Goal: Check status: Check status

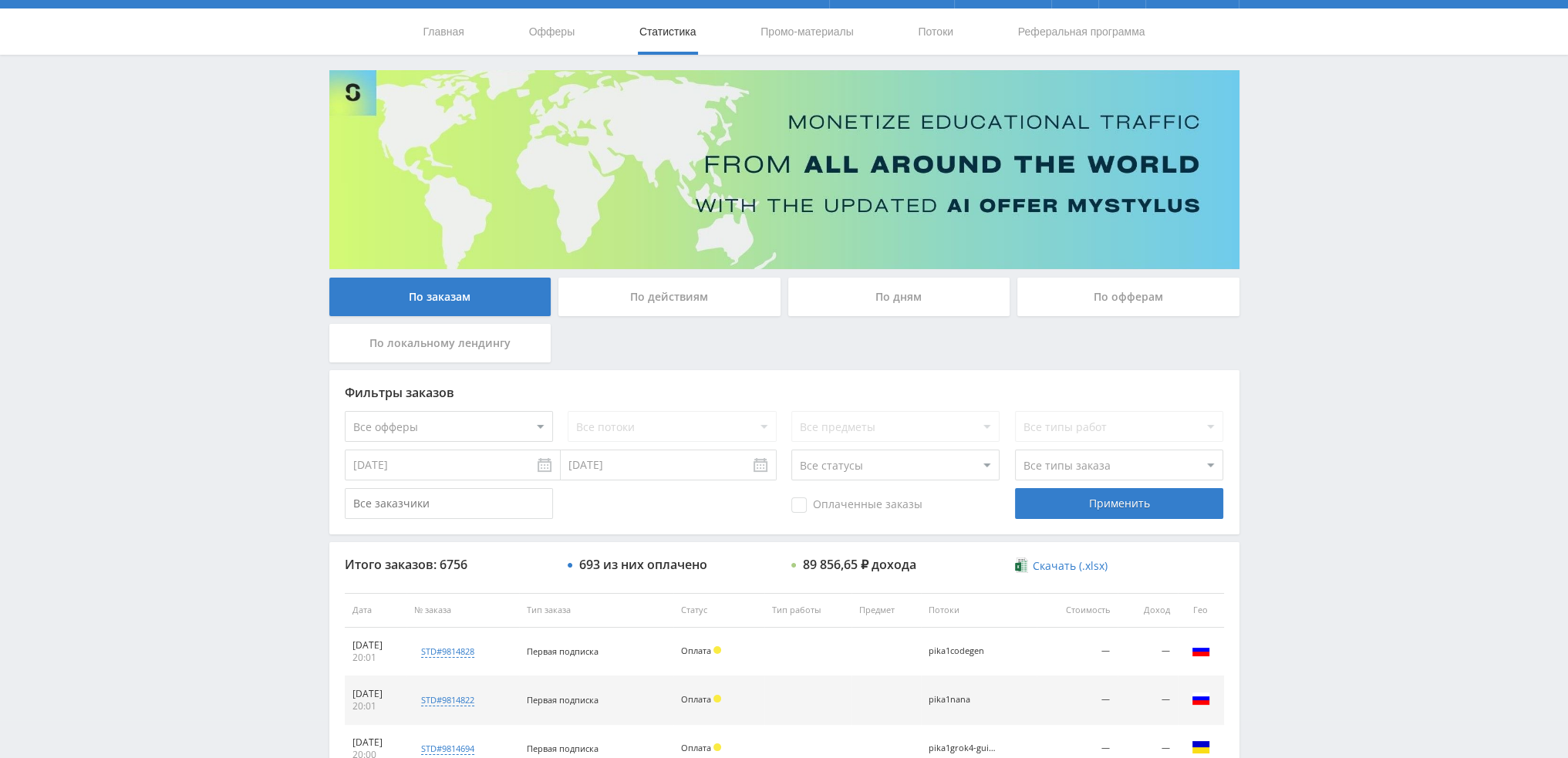
scroll to position [463, 0]
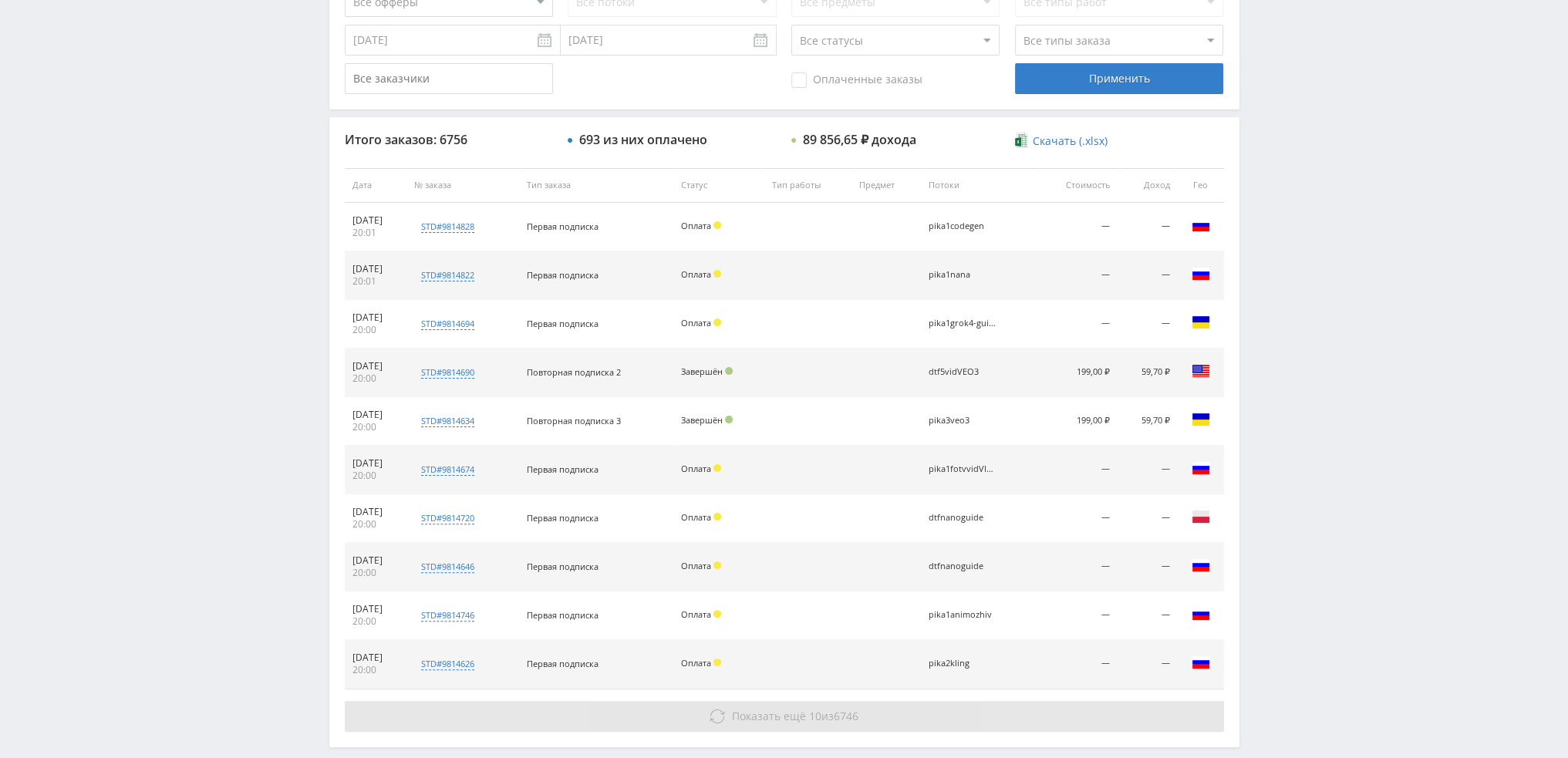
click at [741, 716] on span "Показать ещё" at bounding box center [769, 716] width 74 height 15
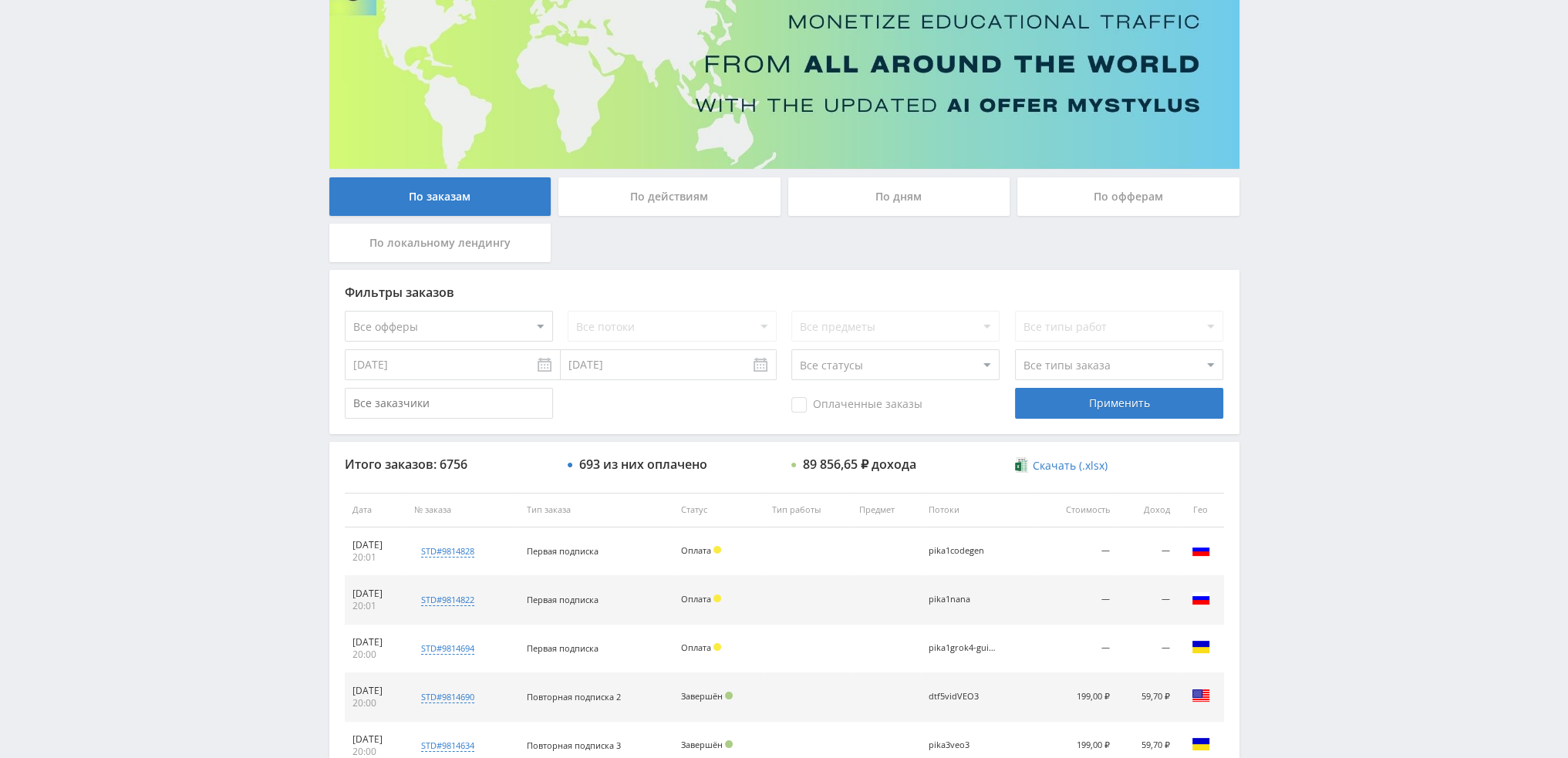
scroll to position [73, 0]
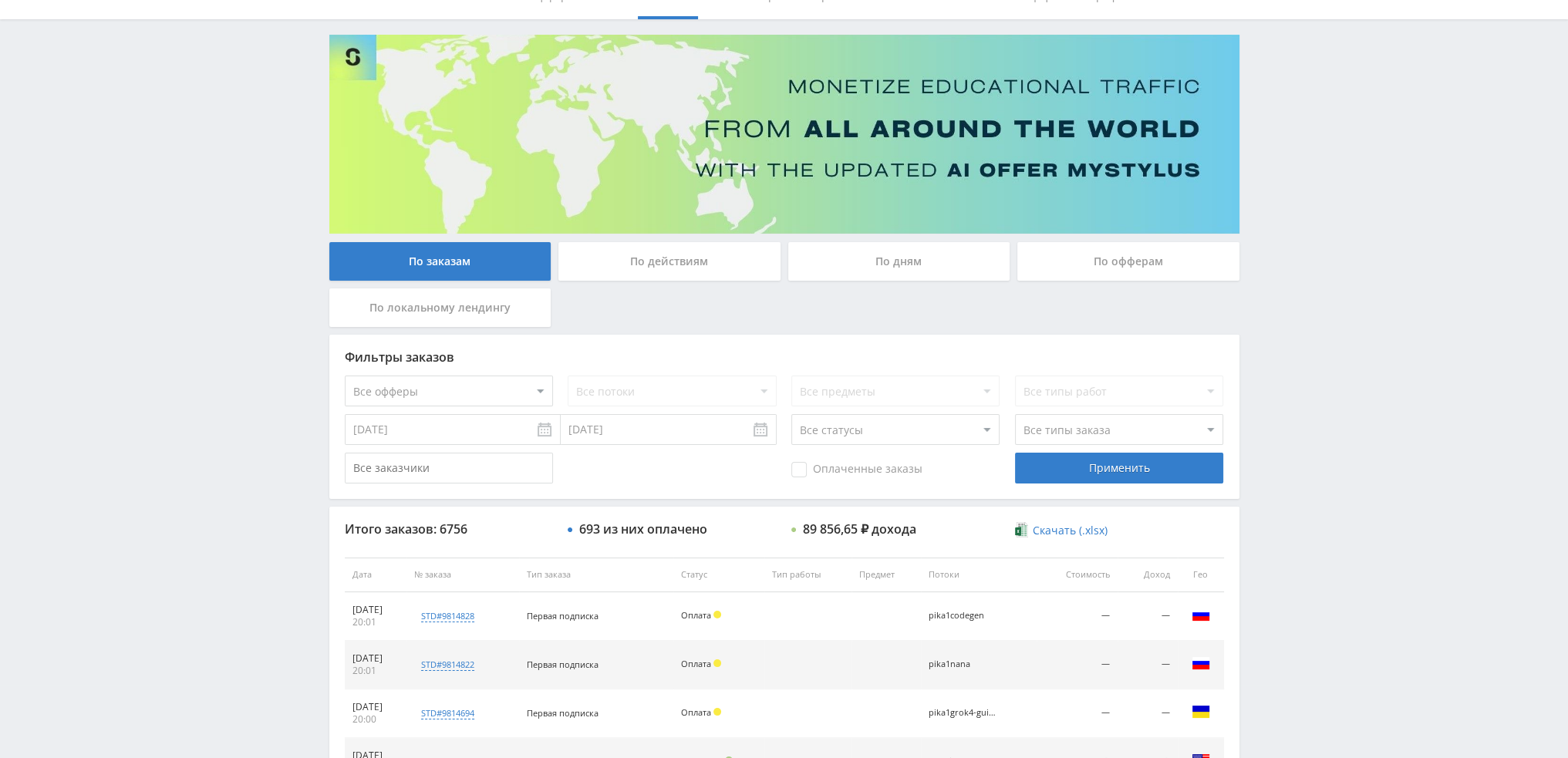
click at [876, 265] on div "По дням" at bounding box center [899, 261] width 222 height 38
click at [0, 0] on input "По дням" at bounding box center [0, 0] width 0 height 0
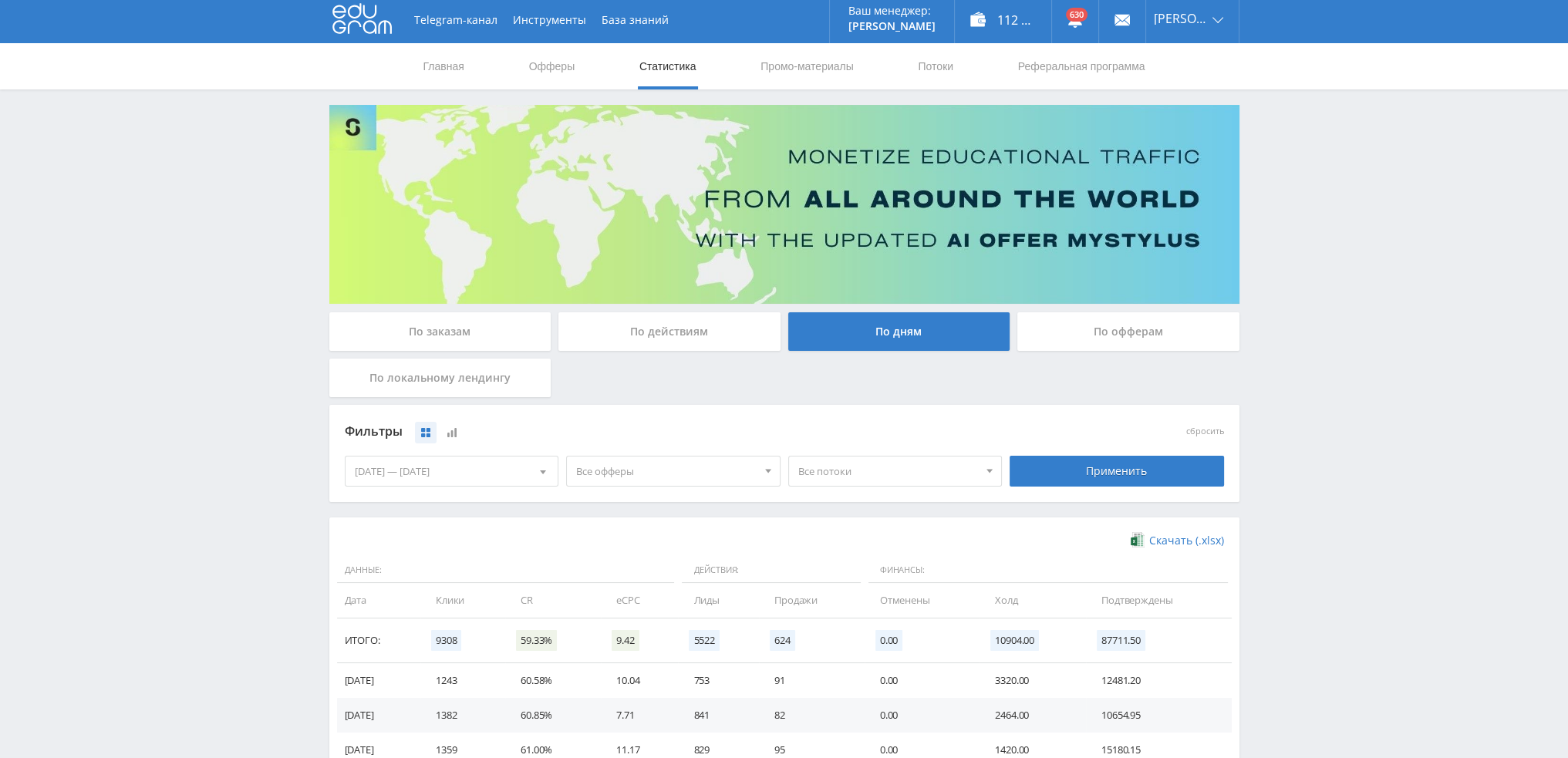
scroll to position [0, 0]
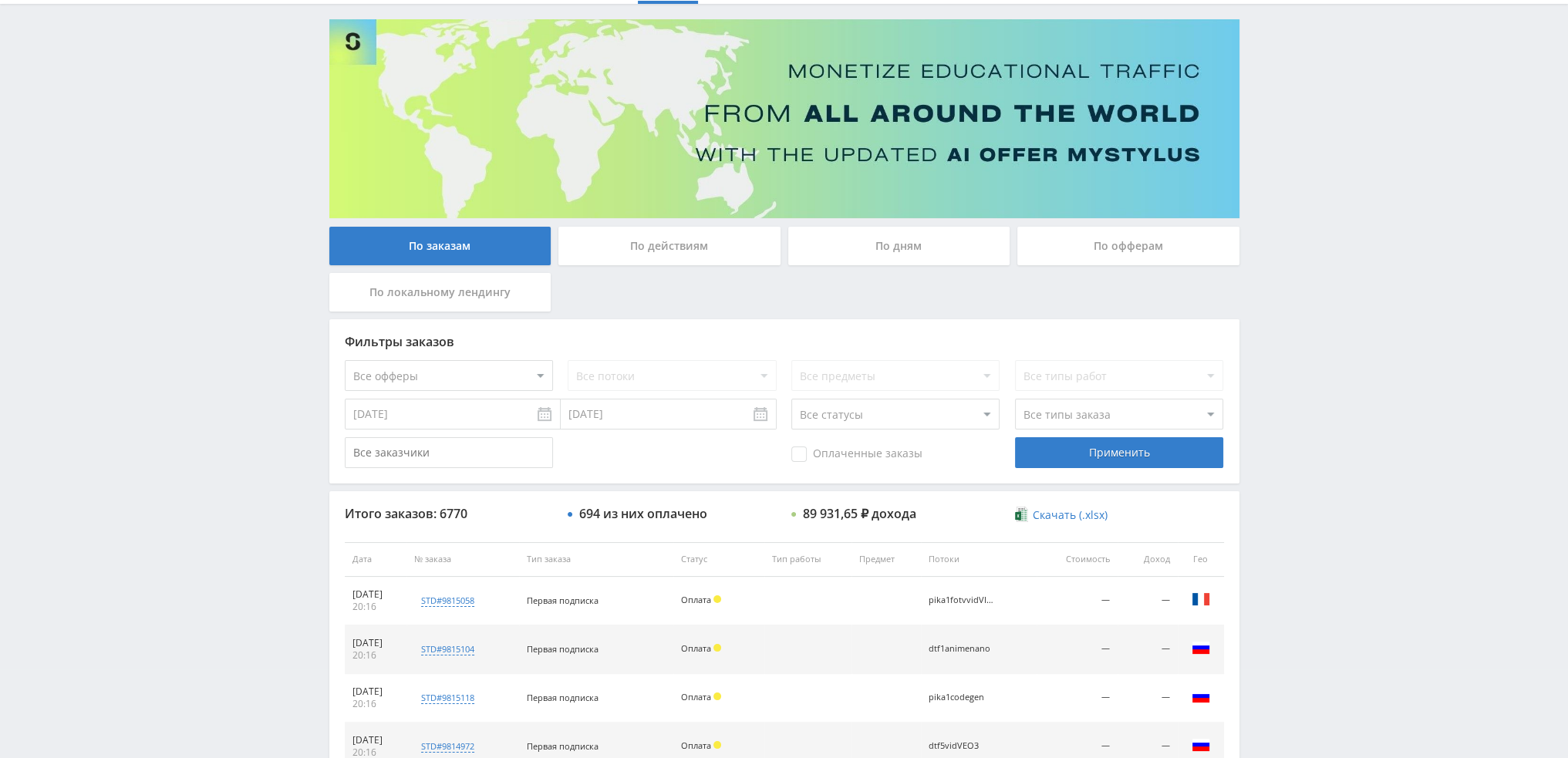
scroll to position [71, 0]
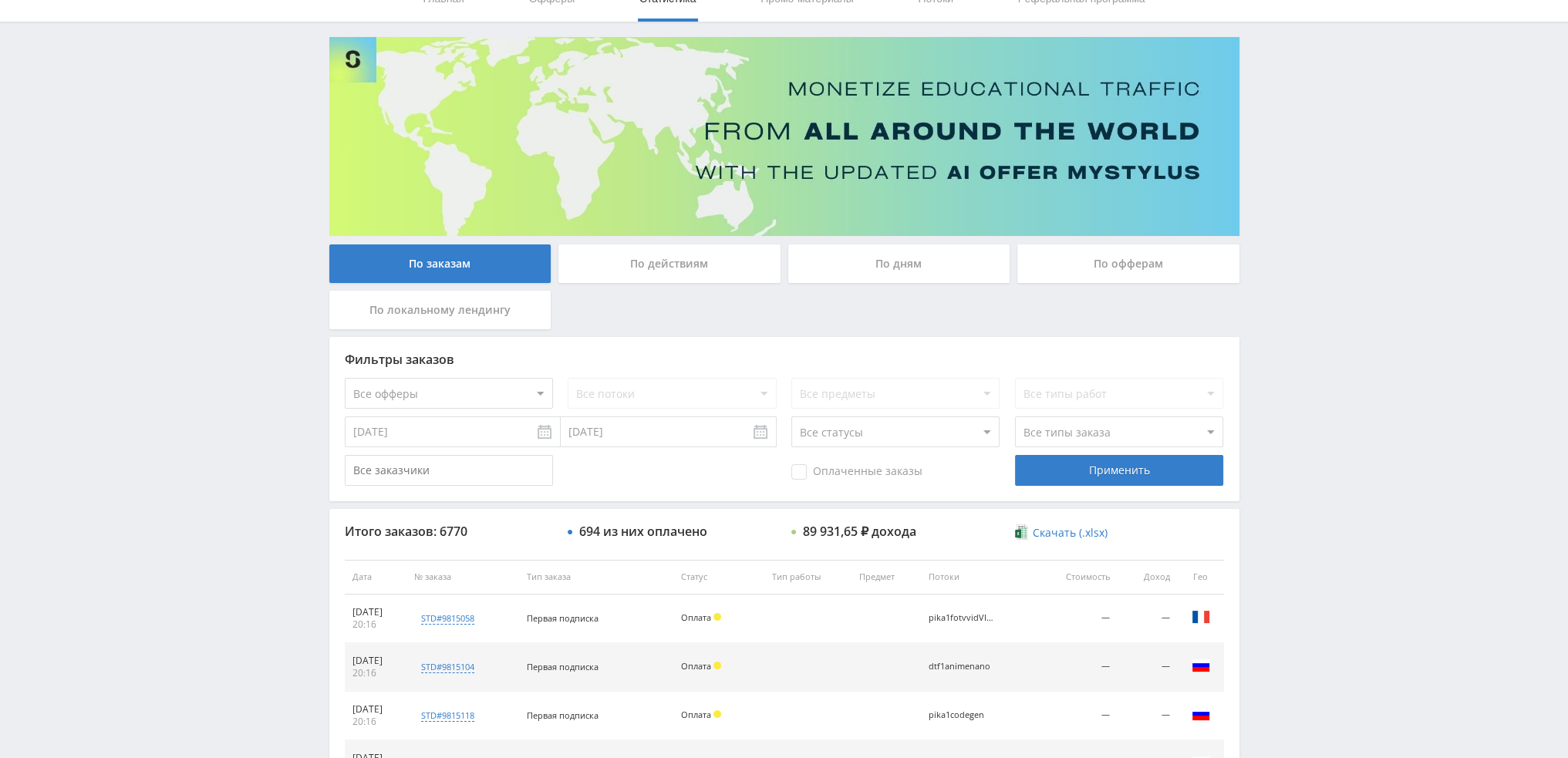
click at [858, 268] on div "По дням" at bounding box center [899, 263] width 222 height 38
click at [0, 0] on input "По дням" at bounding box center [0, 0] width 0 height 0
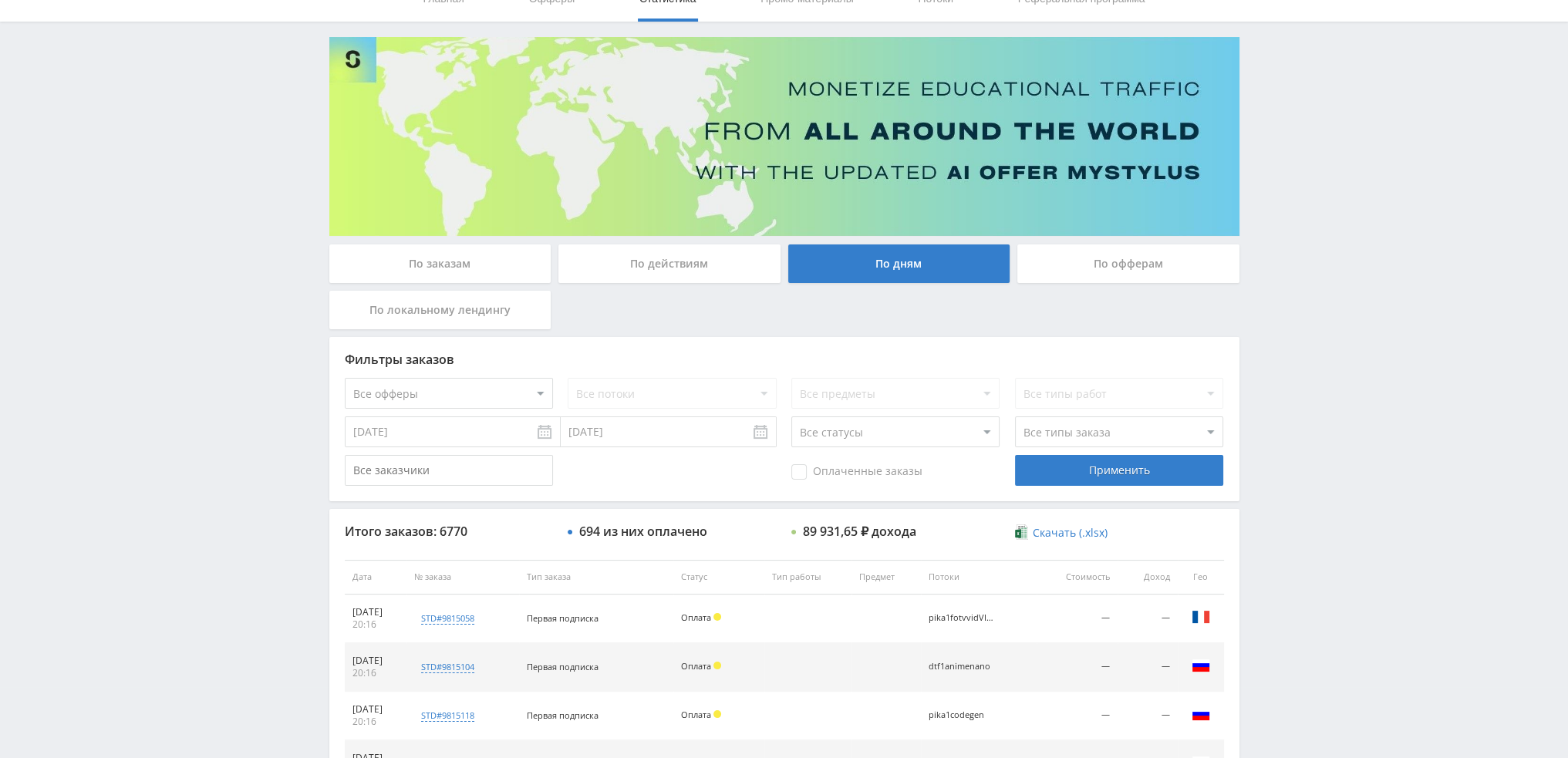
scroll to position [0, 0]
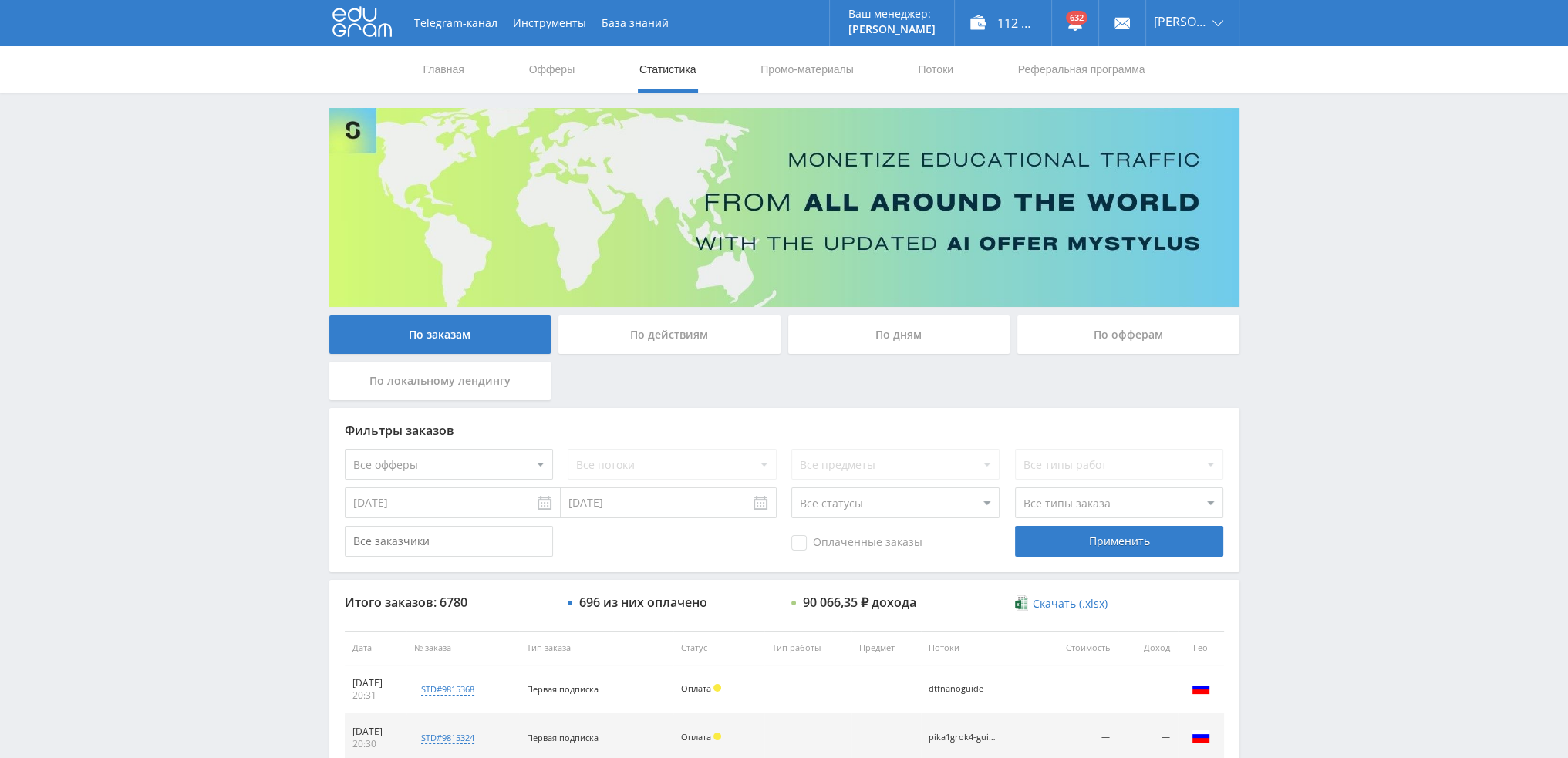
click at [895, 333] on div "По дням" at bounding box center [899, 334] width 222 height 38
click at [0, 0] on input "По дням" at bounding box center [0, 0] width 0 height 0
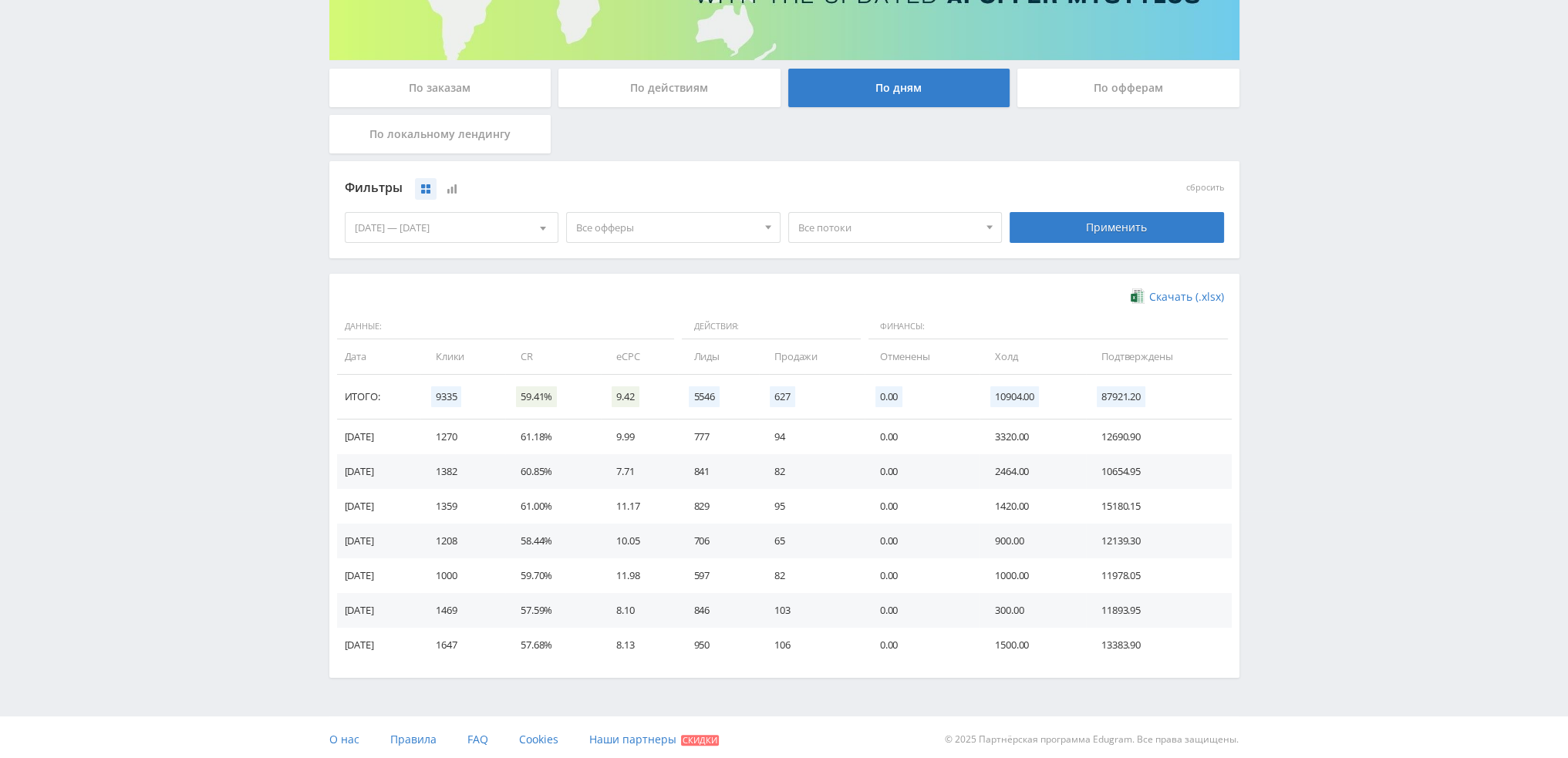
scroll to position [250, 0]
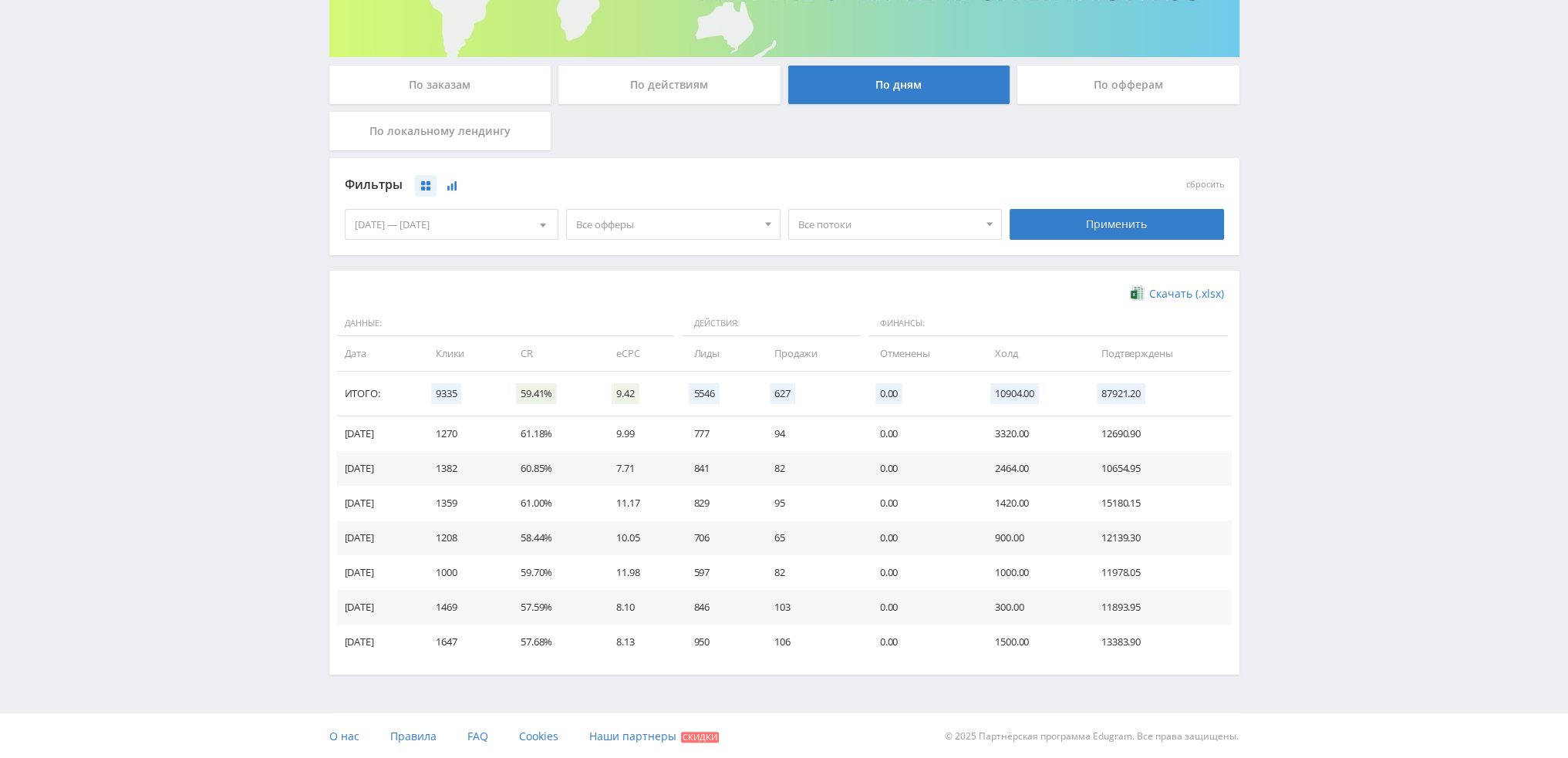
click at [451, 191] on button at bounding box center [451, 186] width 21 height 21
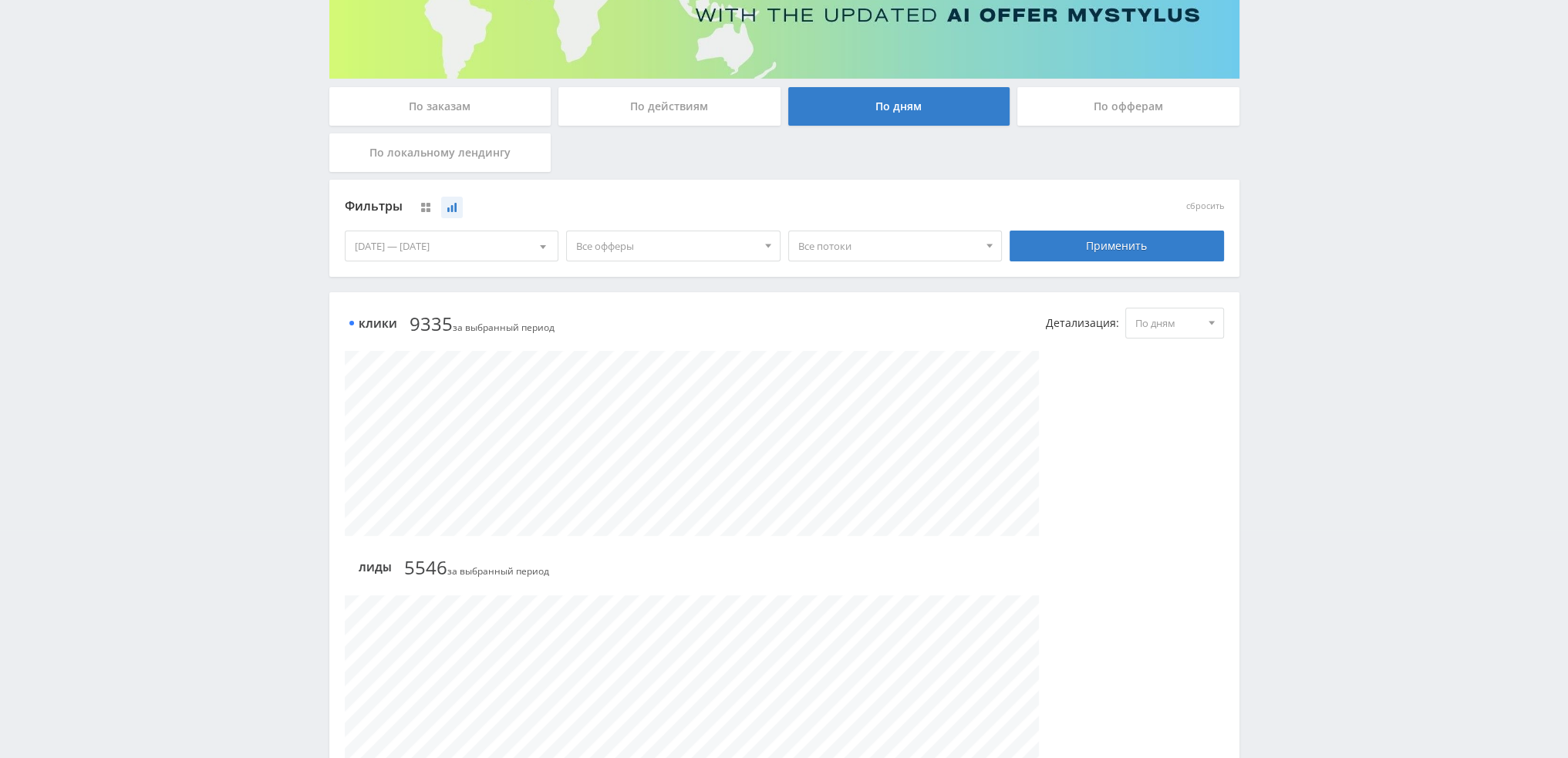
scroll to position [231, 0]
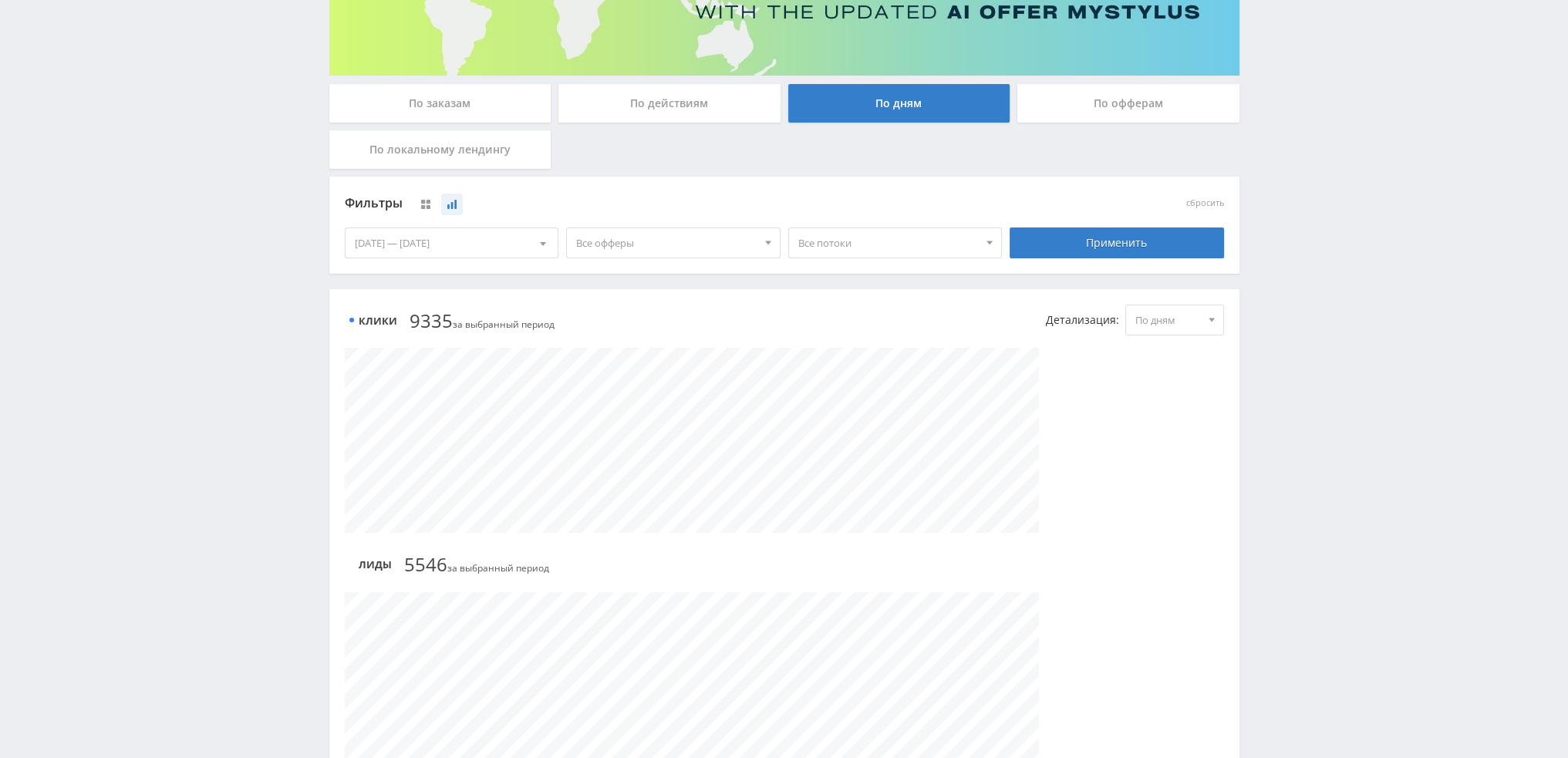
click at [537, 248] on div at bounding box center [543, 243] width 29 height 29
click at [447, 274] on span "Период" at bounding box center [437, 275] width 36 height 30
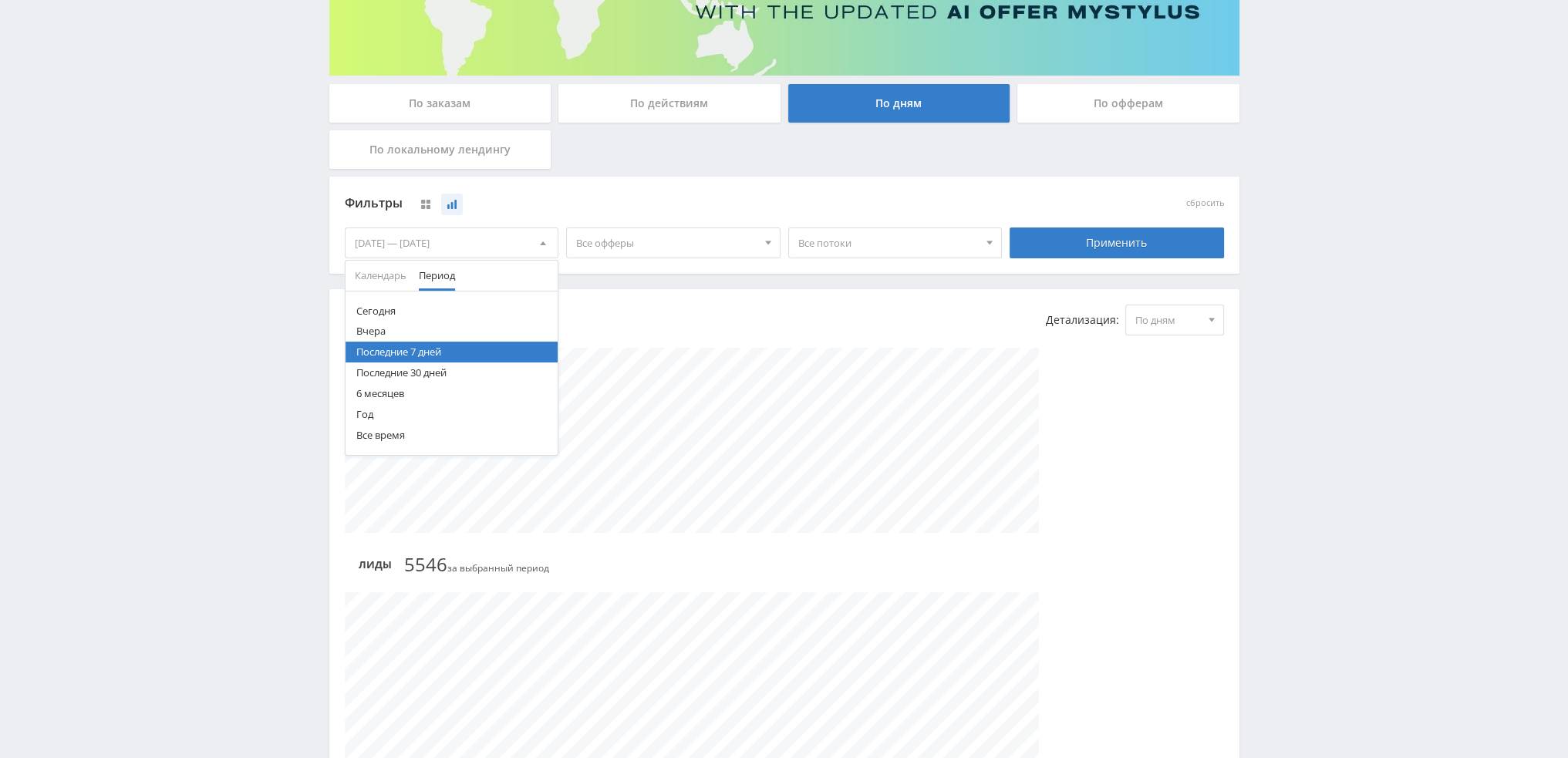
click at [398, 373] on button "Последние 30 дней" at bounding box center [451, 373] width 213 height 21
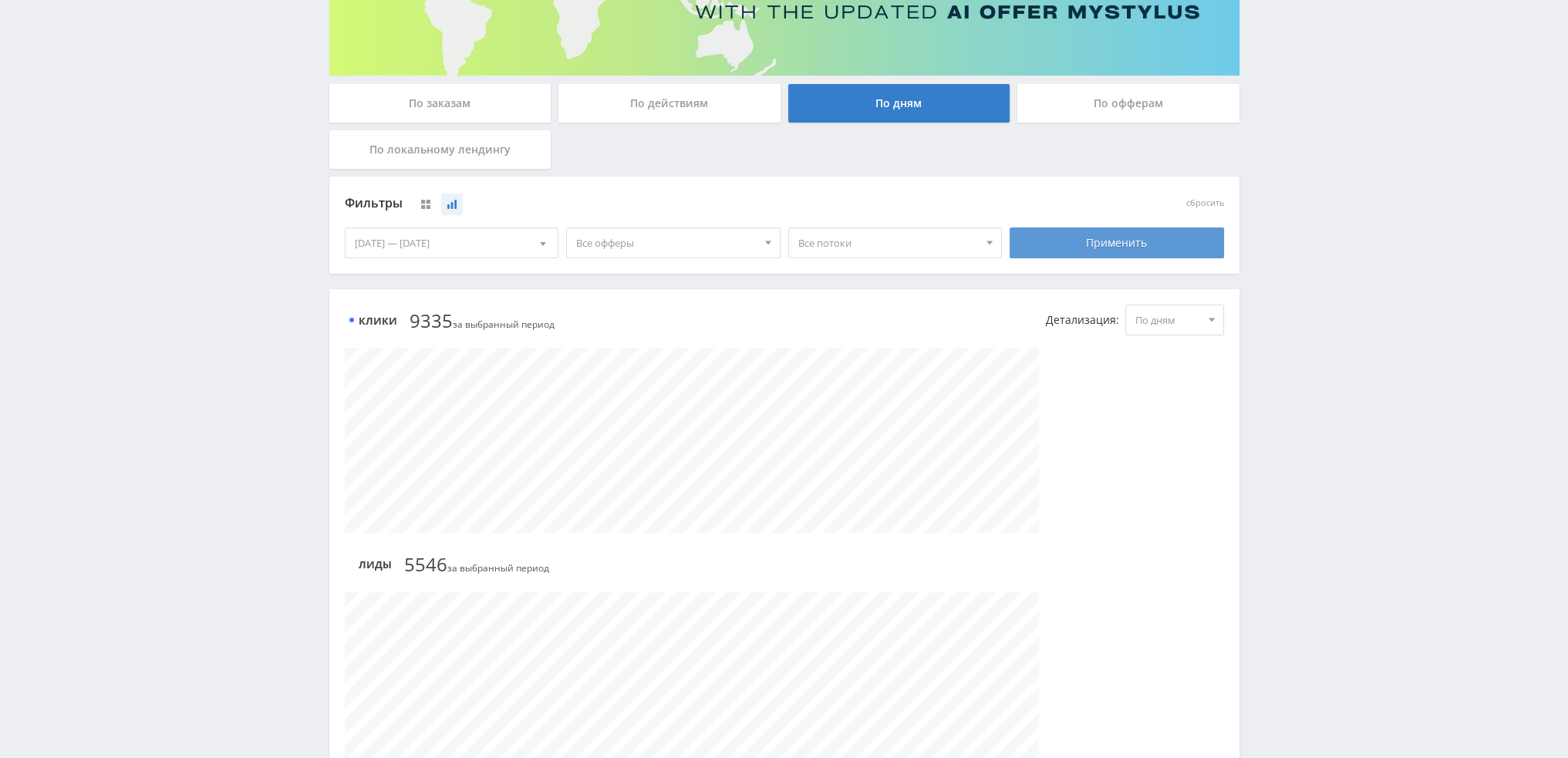
click at [1104, 231] on div "Применить" at bounding box center [1117, 243] width 214 height 31
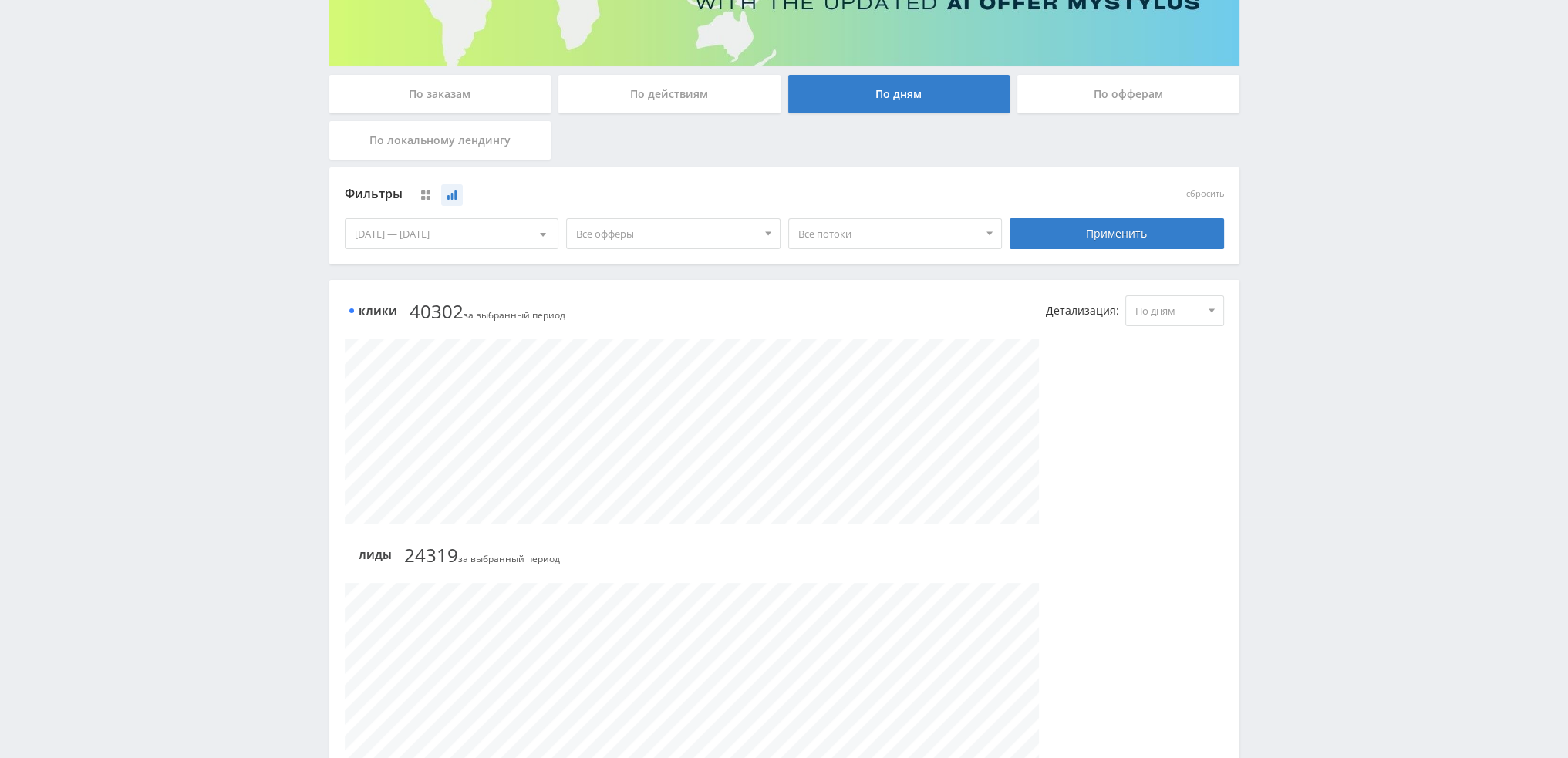
scroll to position [223, 0]
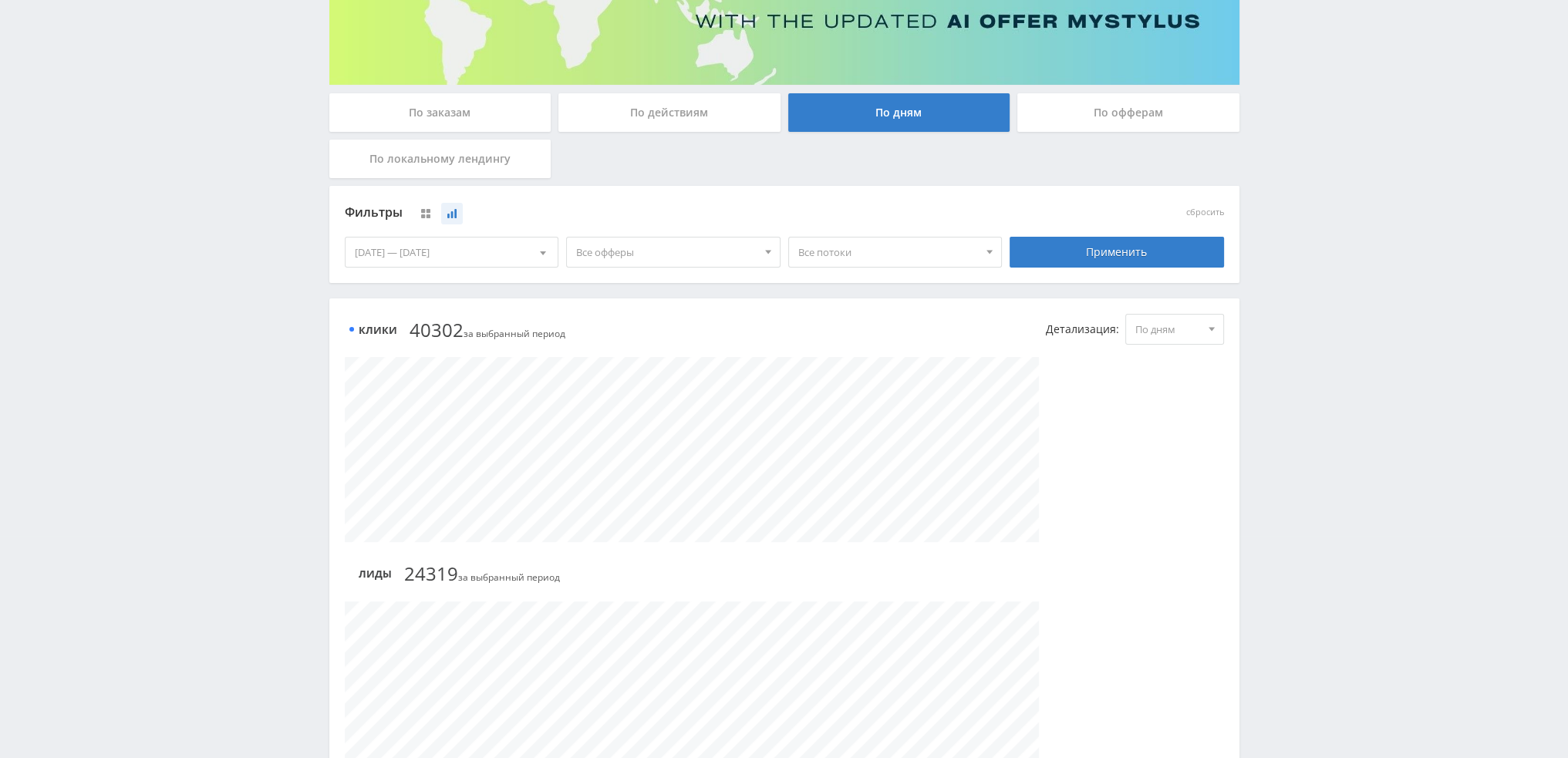
click at [624, 258] on span "Все офферы" at bounding box center [666, 252] width 180 height 29
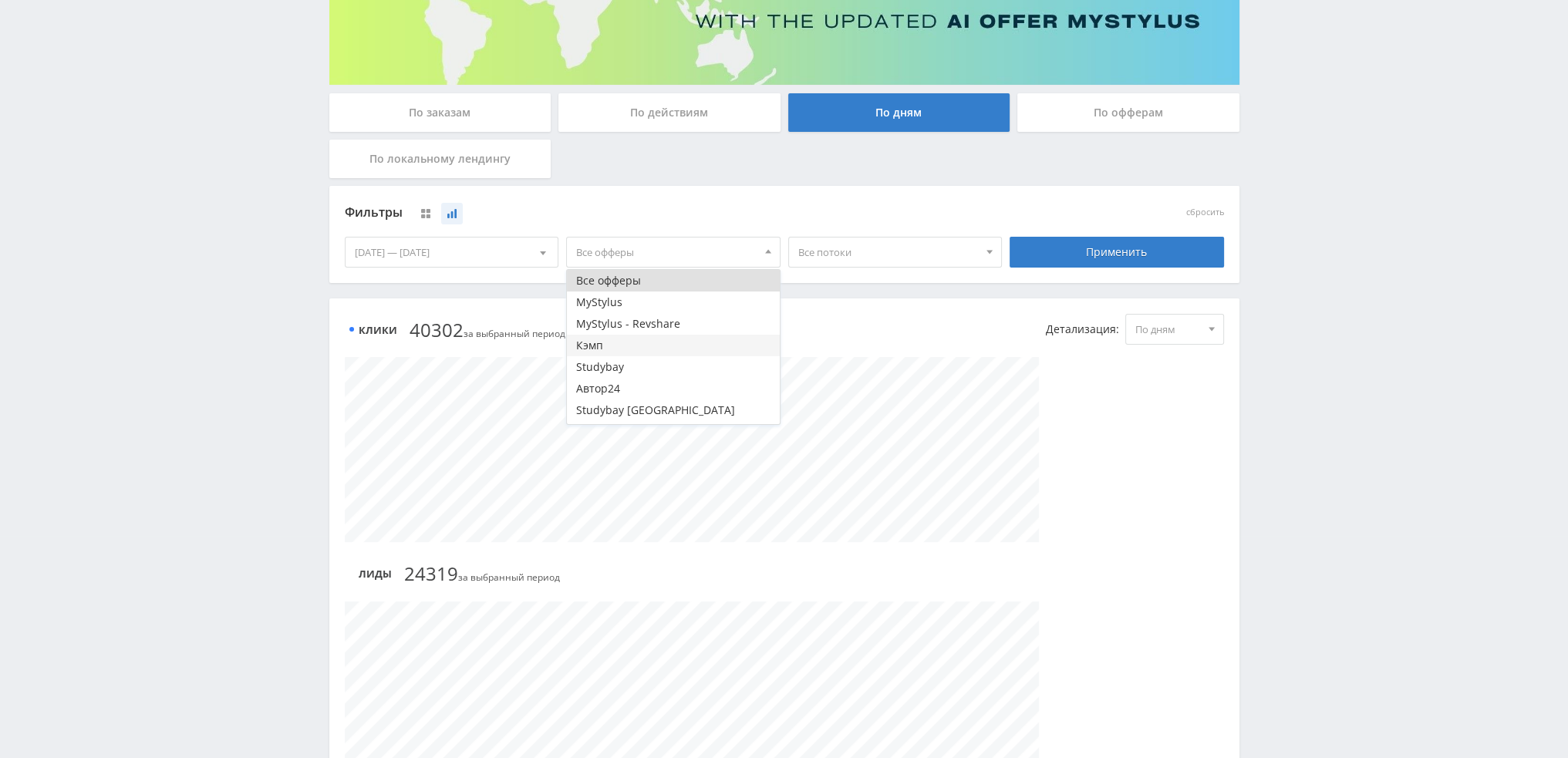
click at [635, 342] on button "Кэмп" at bounding box center [673, 346] width 213 height 21
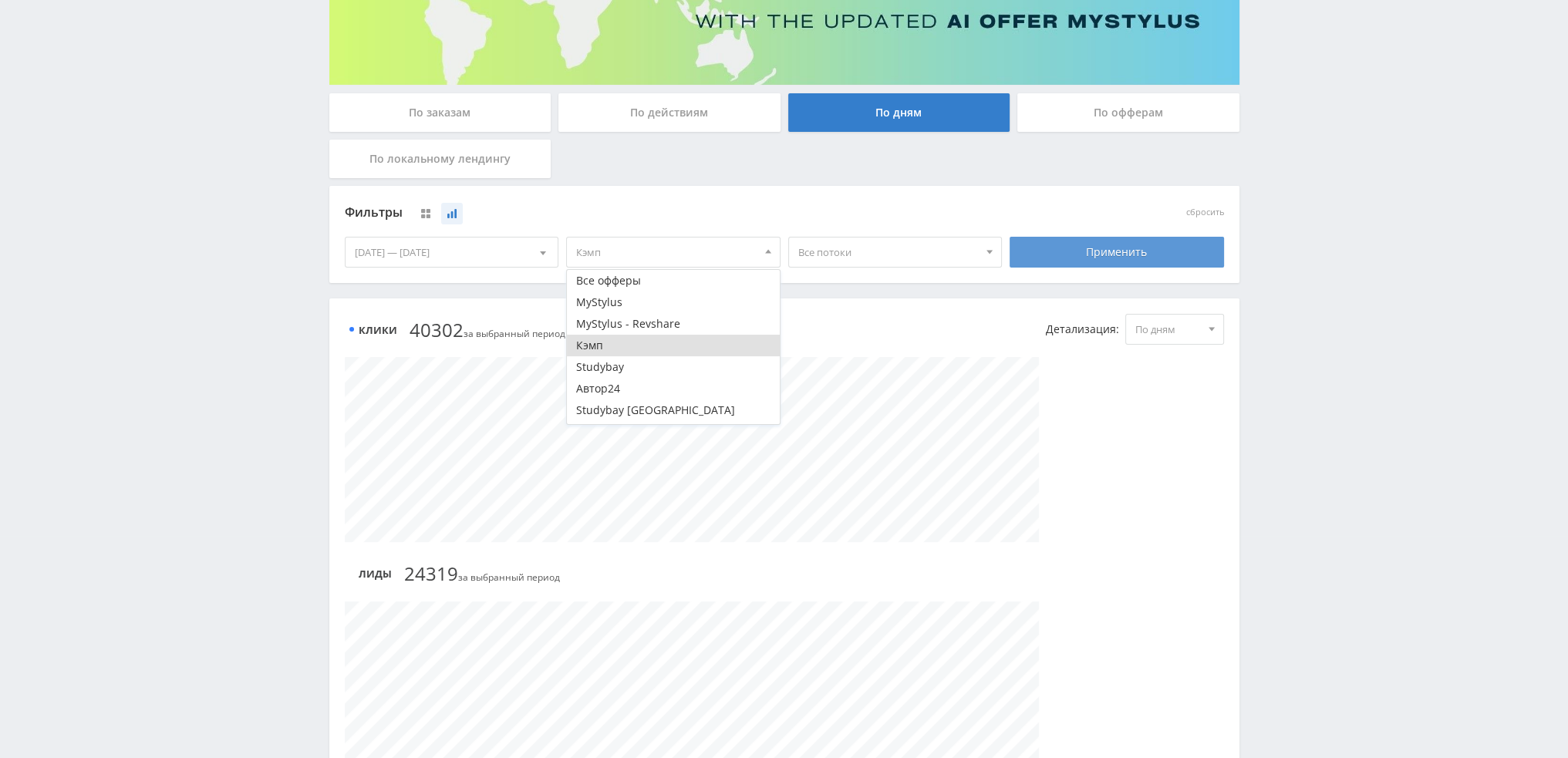
click at [1139, 262] on div "Применить" at bounding box center [1117, 253] width 214 height 31
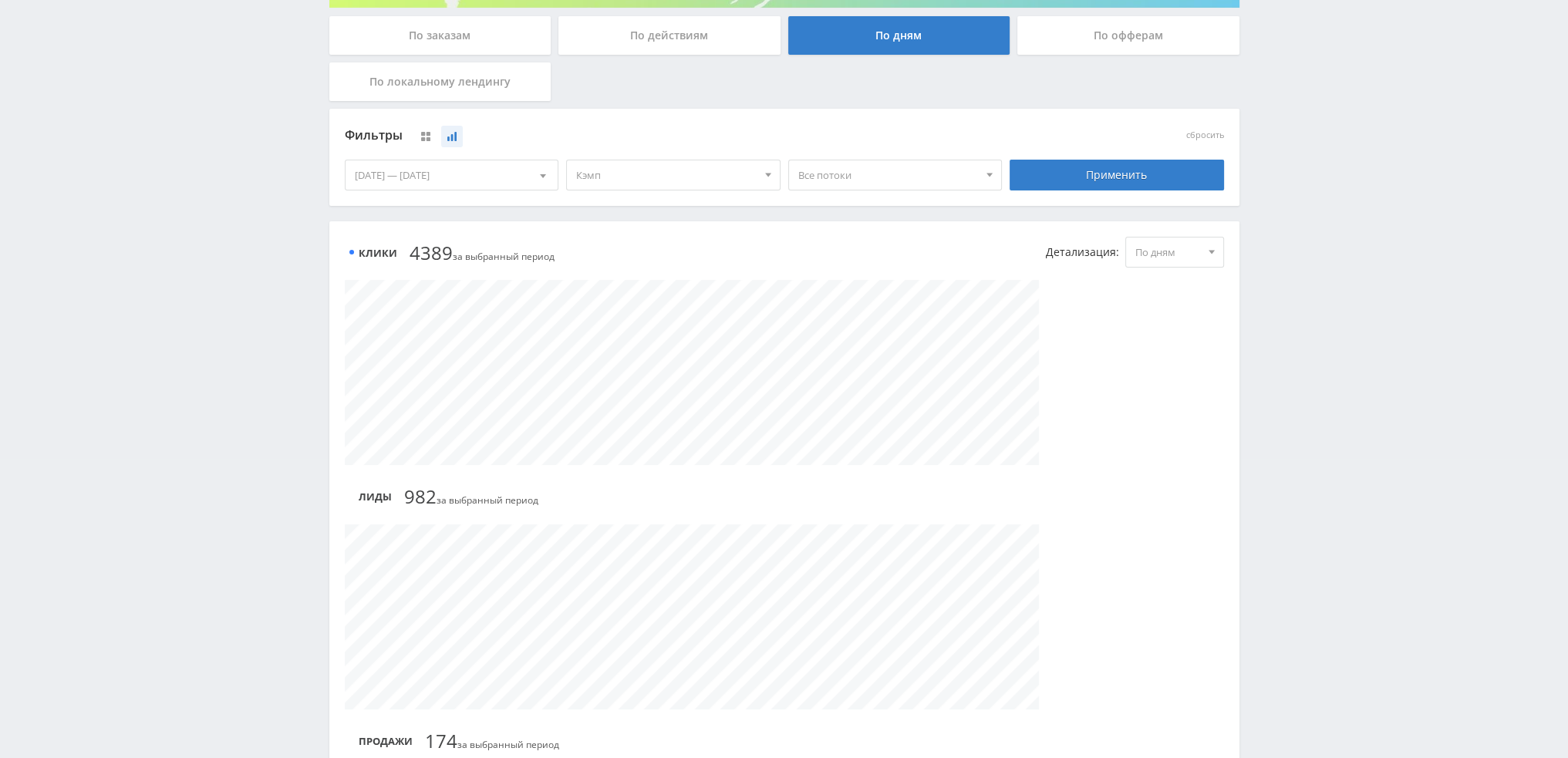
scroll to position [0, 0]
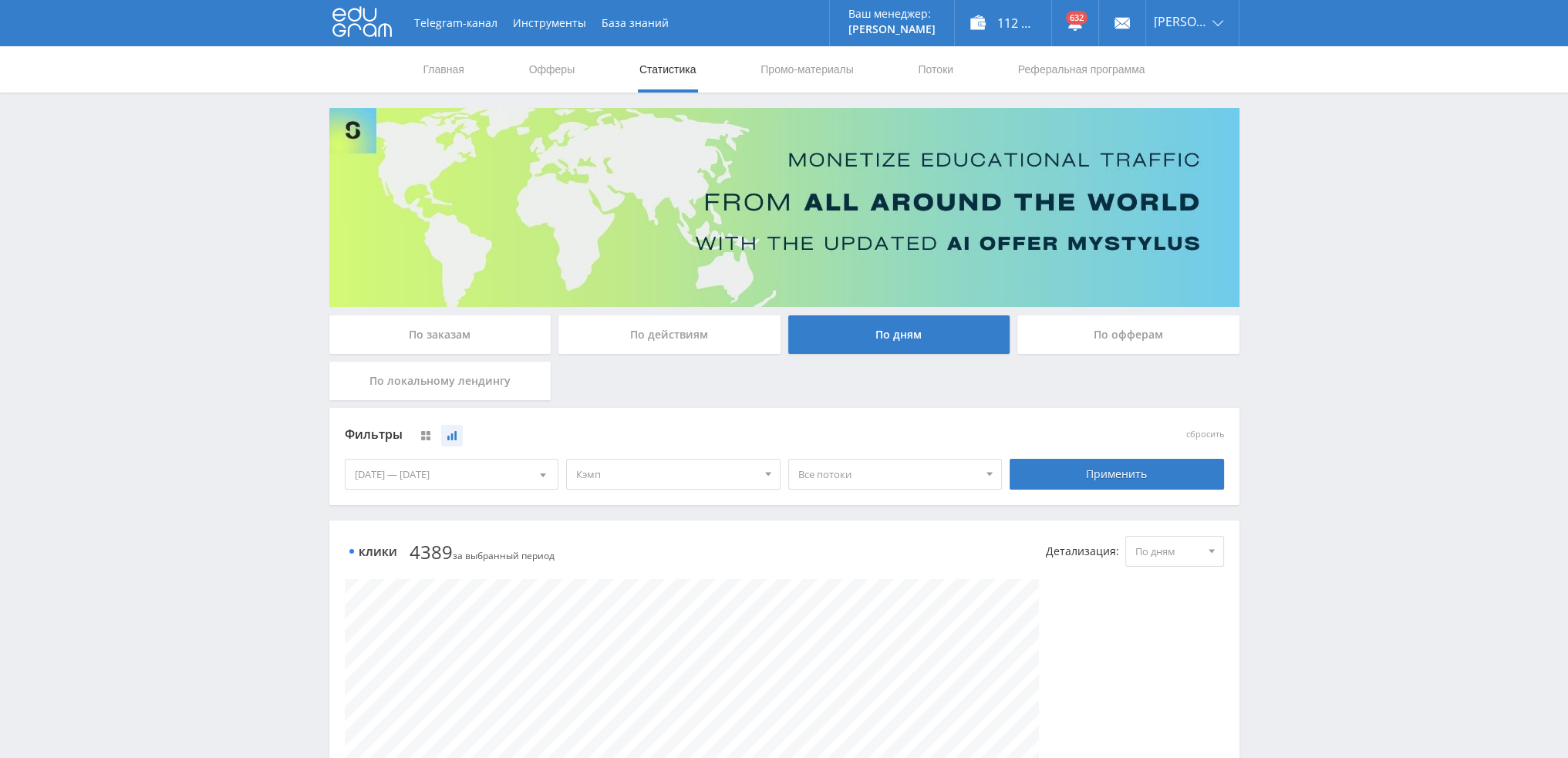
click at [696, 486] on span "Кэмп" at bounding box center [666, 474] width 180 height 29
click at [614, 568] on button "Кэмп" at bounding box center [673, 567] width 213 height 21
click at [430, 437] on icon at bounding box center [425, 435] width 9 height 9
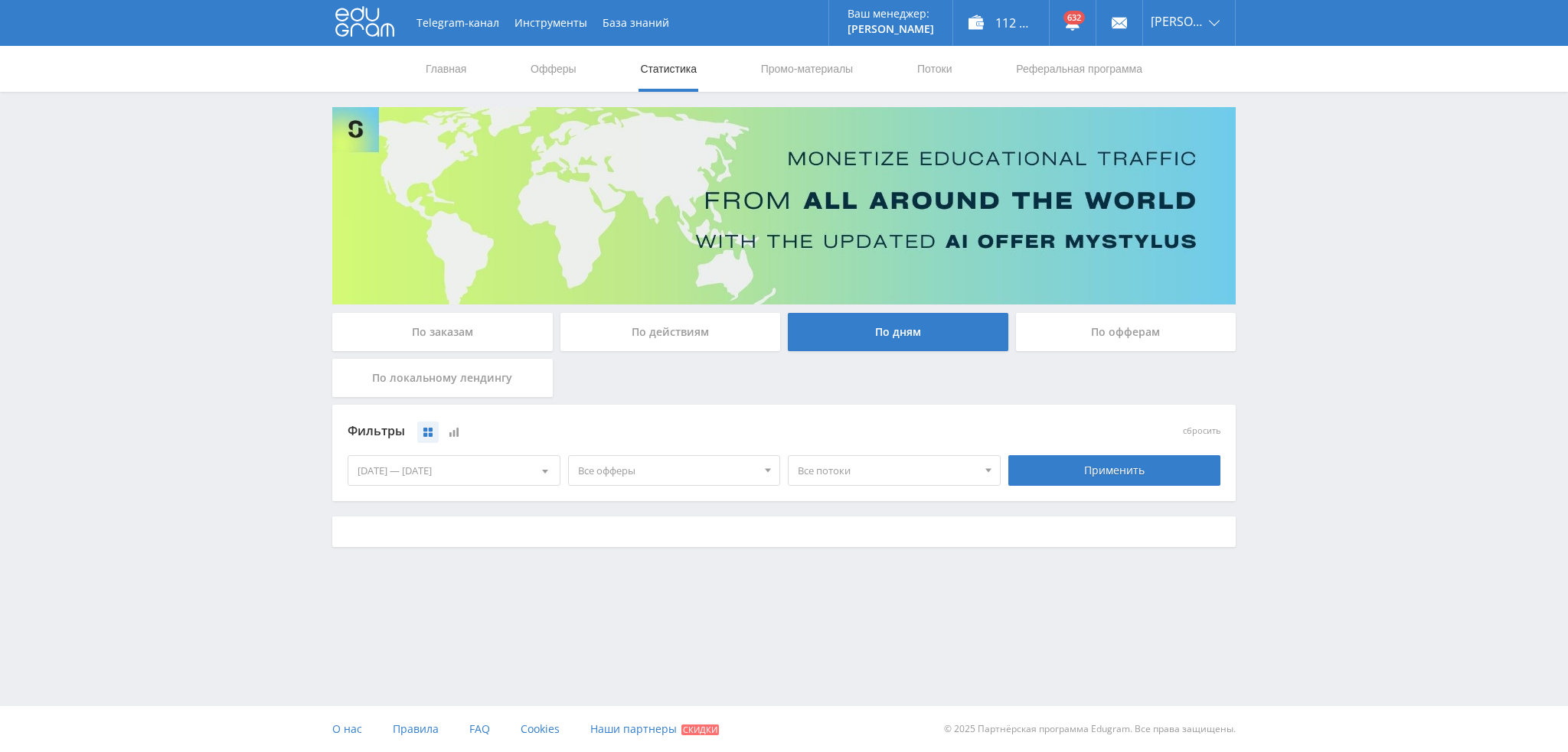
click at [677, 475] on span "Все офферы" at bounding box center [667, 471] width 179 height 29
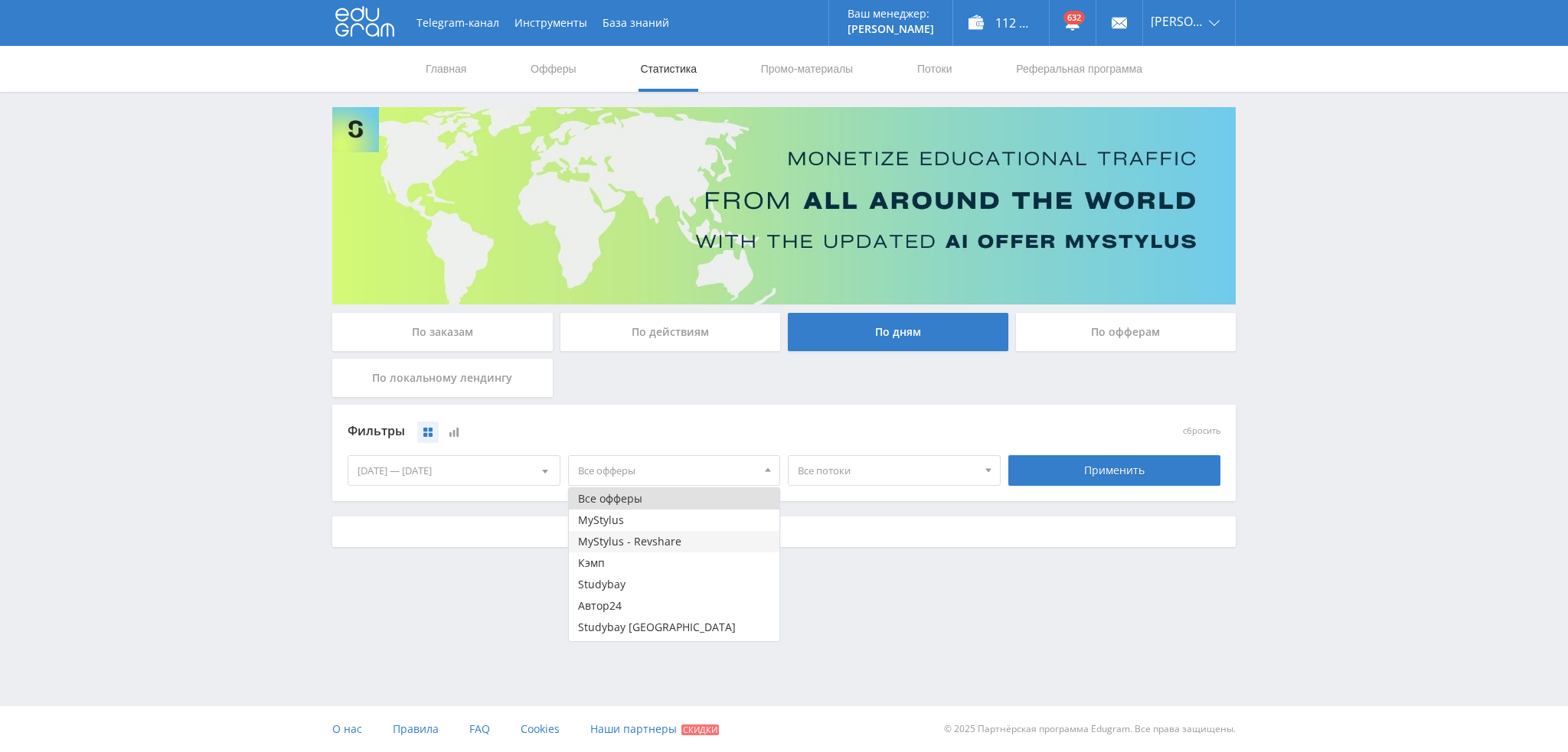
click at [638, 547] on button "MyStylus - Revshare" at bounding box center [674, 542] width 211 height 21
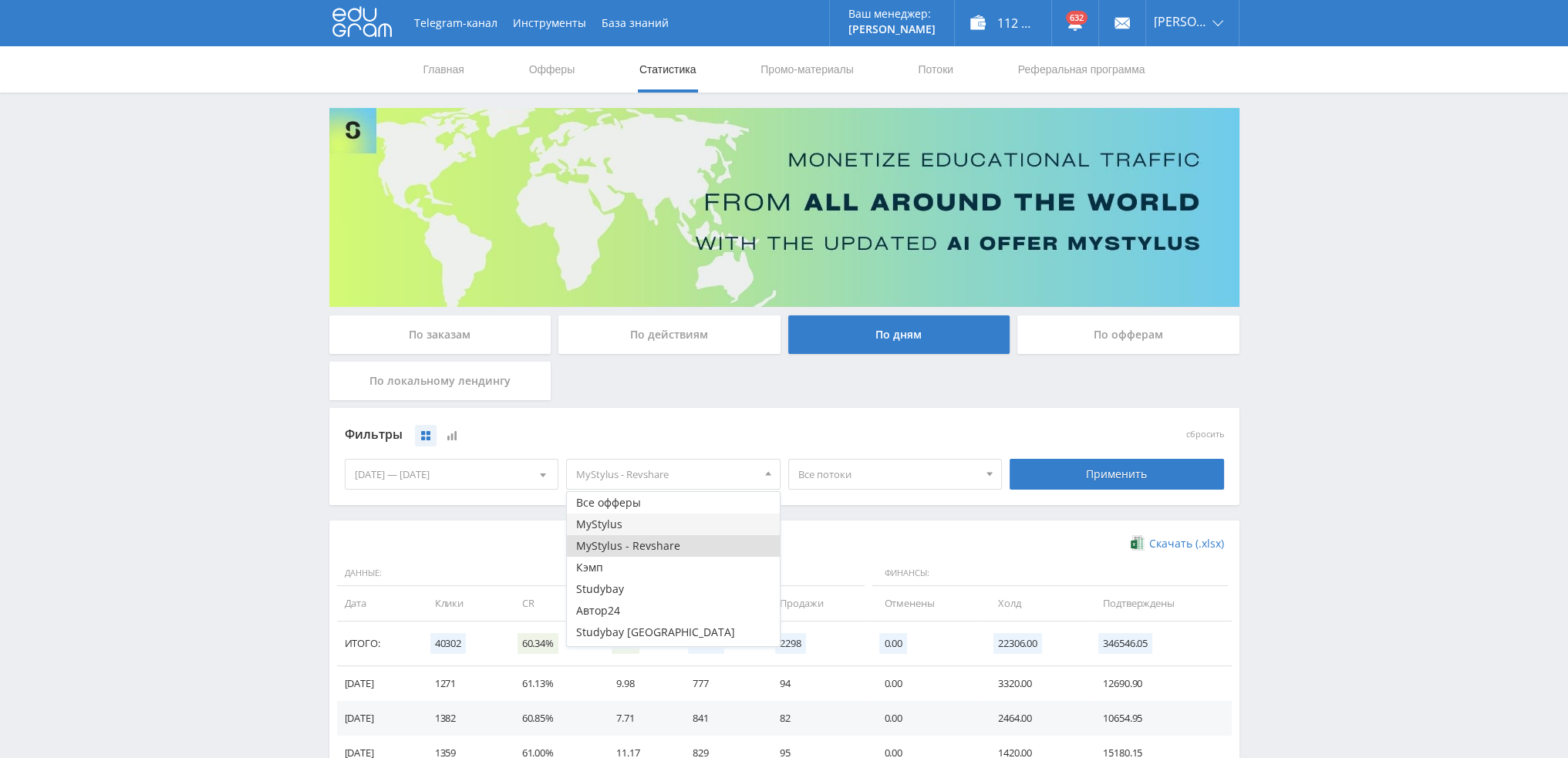
click at [642, 527] on button "MyStylus" at bounding box center [673, 524] width 213 height 21
click at [1126, 481] on div "Применить" at bounding box center [1117, 474] width 214 height 31
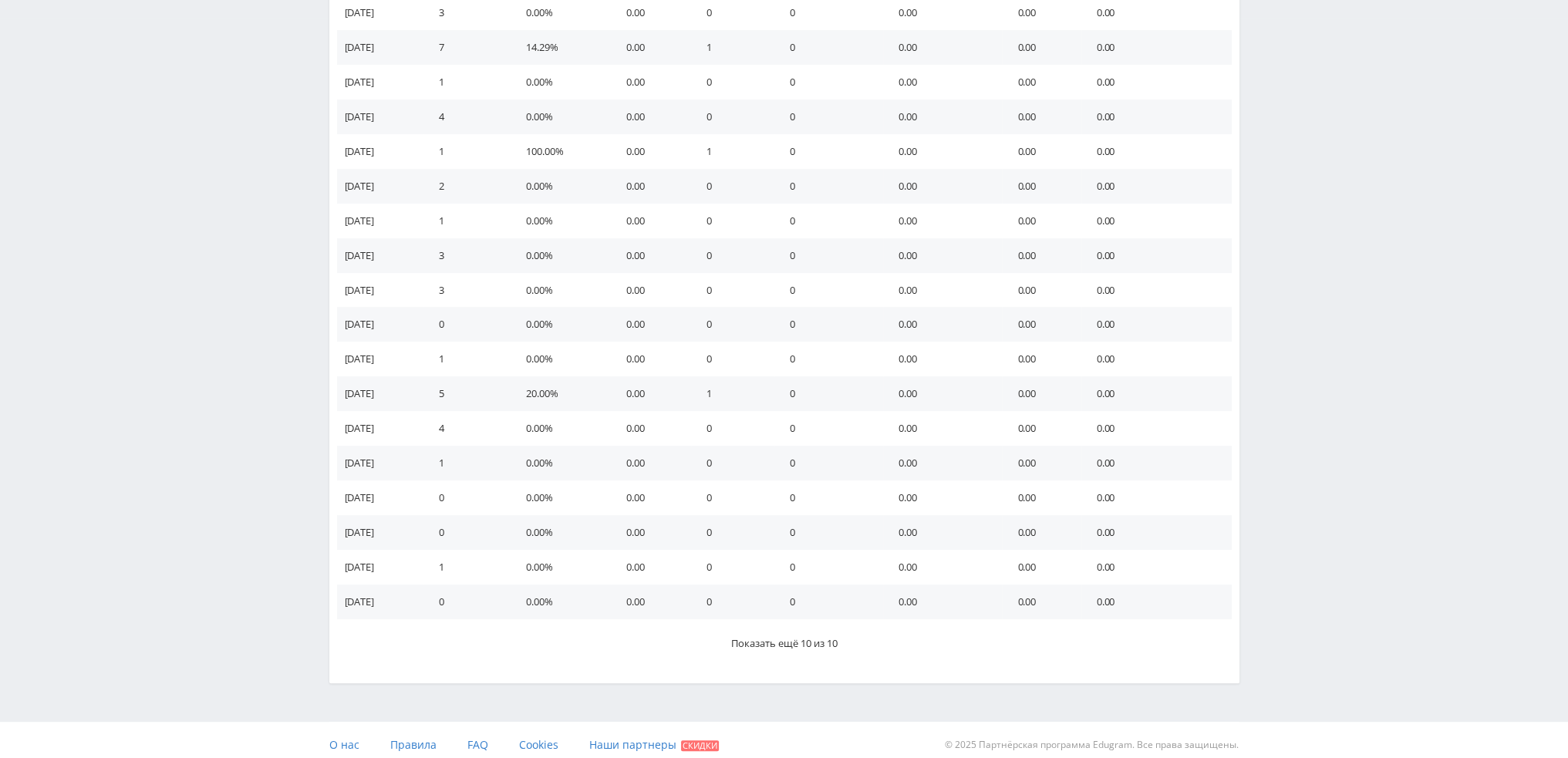
scroll to position [750, 0]
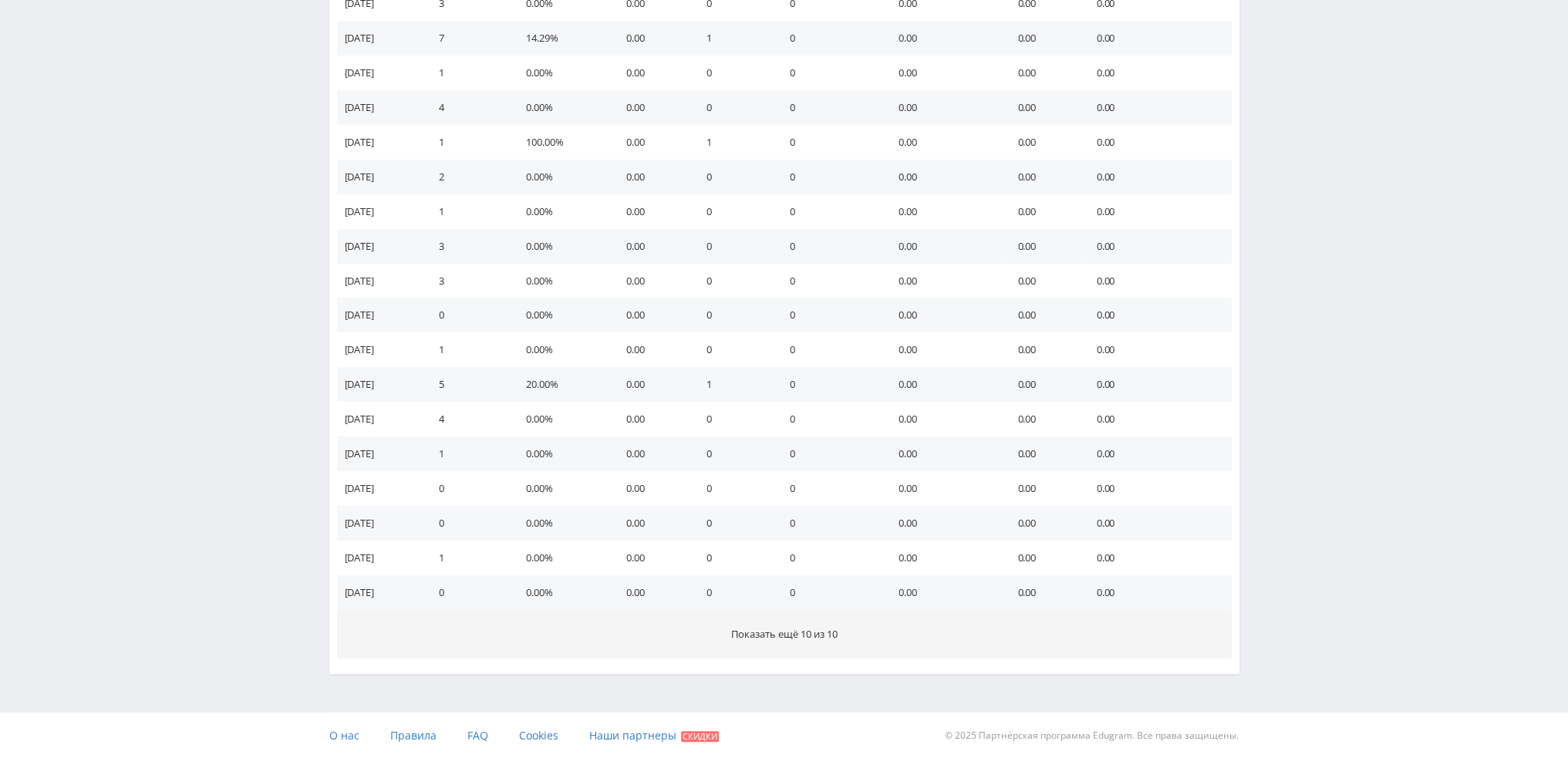
click at [880, 634] on button "Показать ещё 10 из 10" at bounding box center [785, 635] width 895 height 49
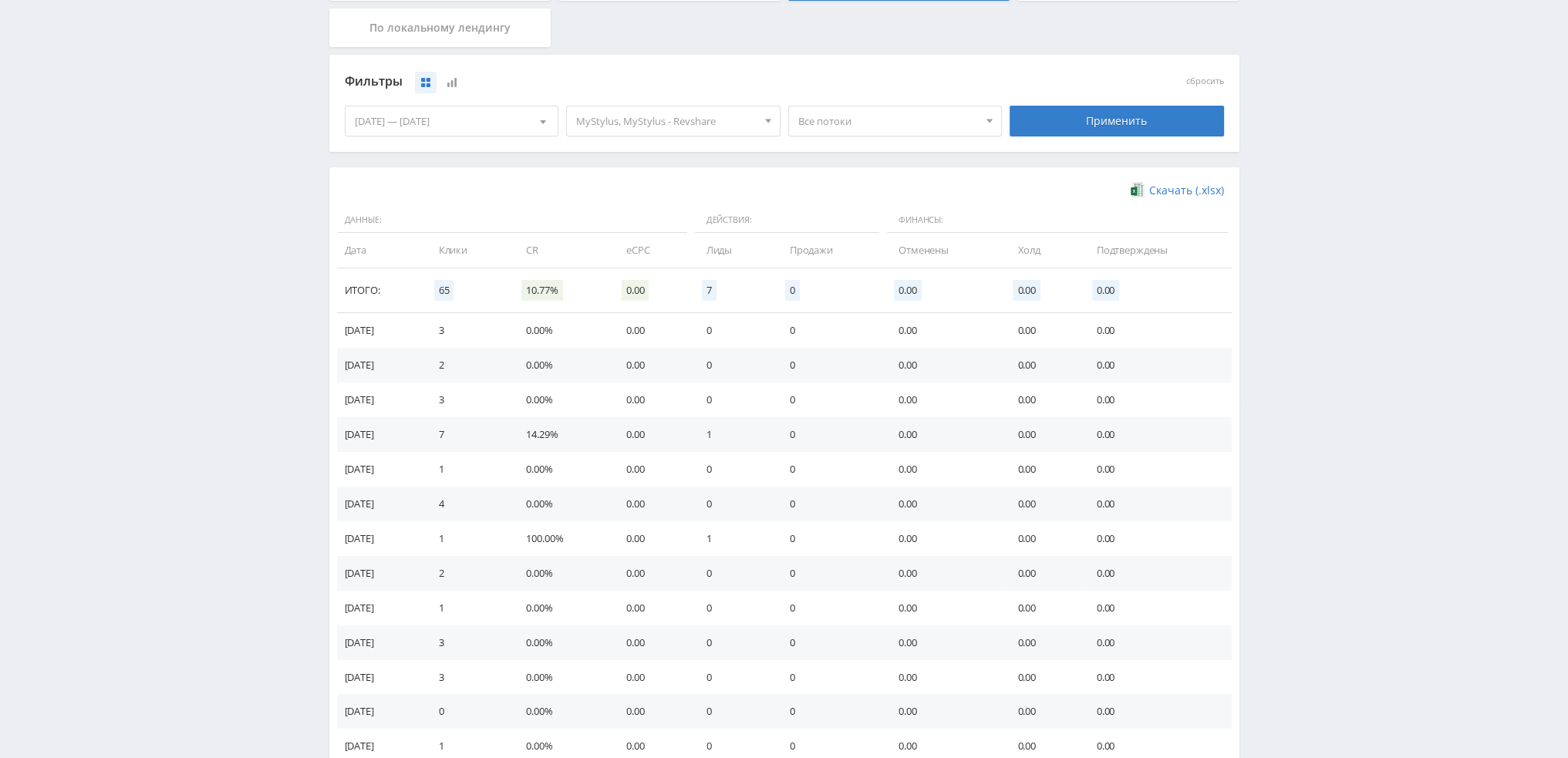
scroll to position [0, 0]
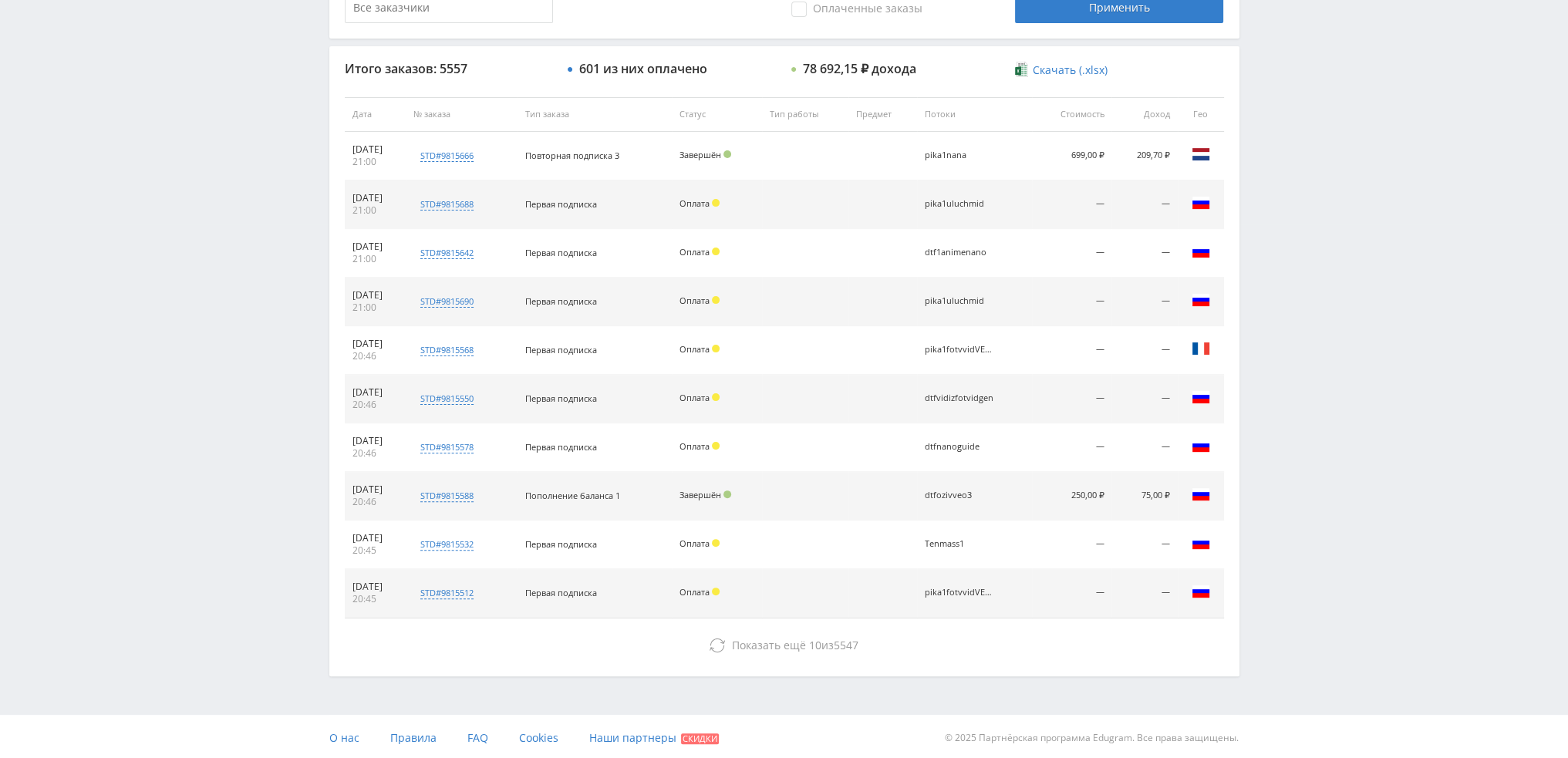
scroll to position [71, 0]
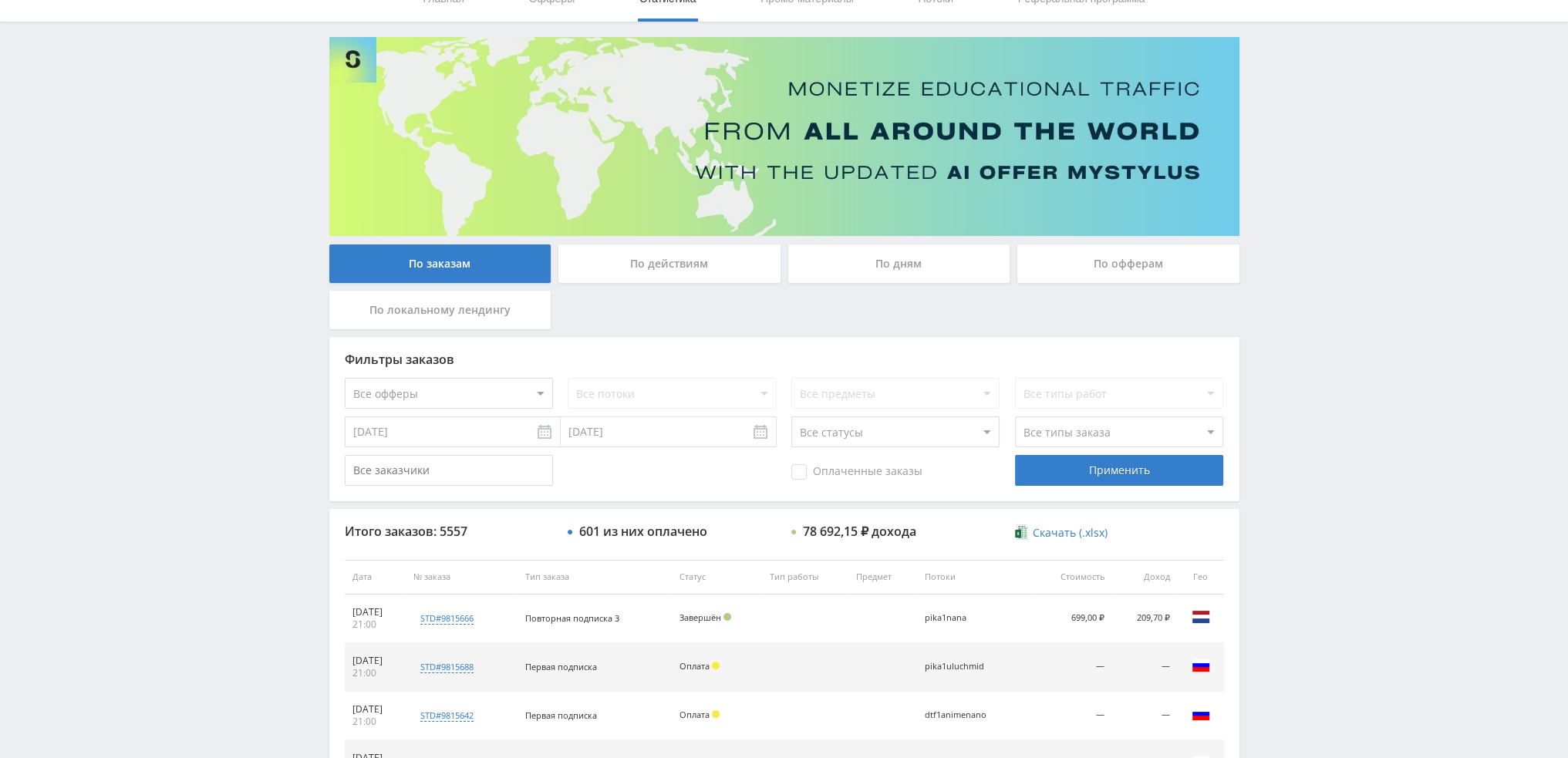
click at [917, 258] on div "По дням" at bounding box center [899, 263] width 222 height 38
click at [0, 0] on input "По дням" at bounding box center [0, 0] width 0 height 0
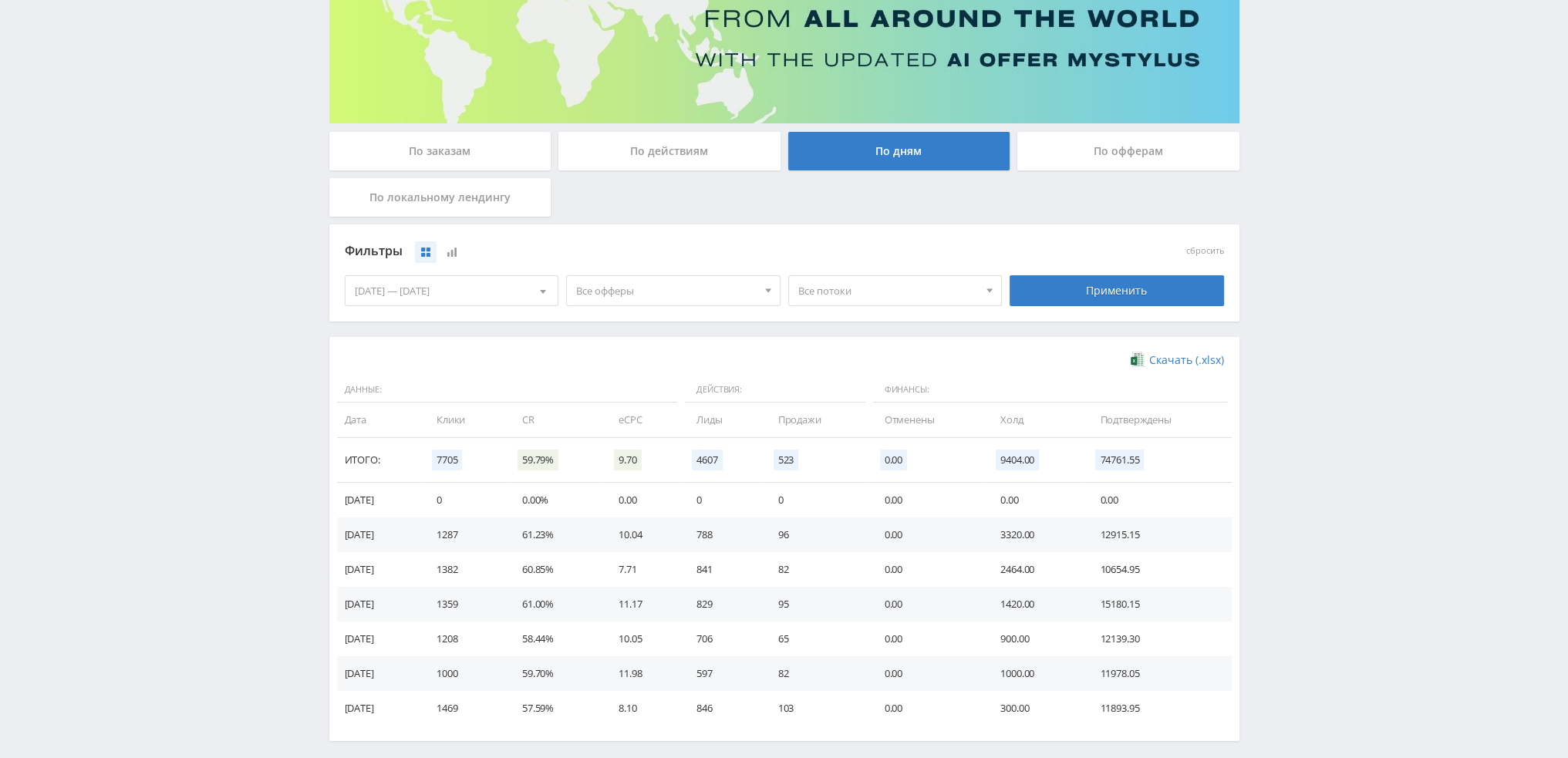
scroll to position [0, 0]
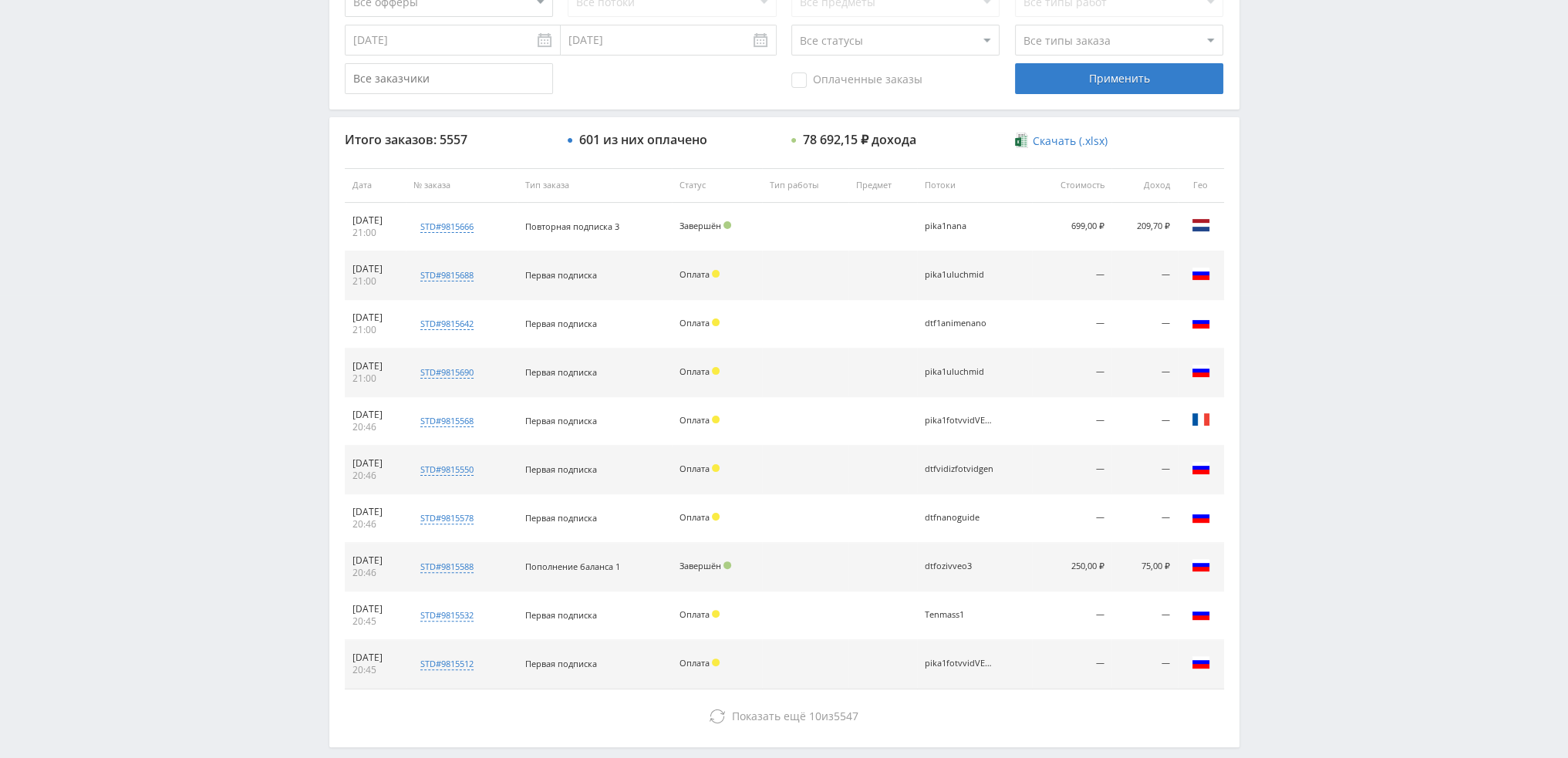
scroll to position [154, 0]
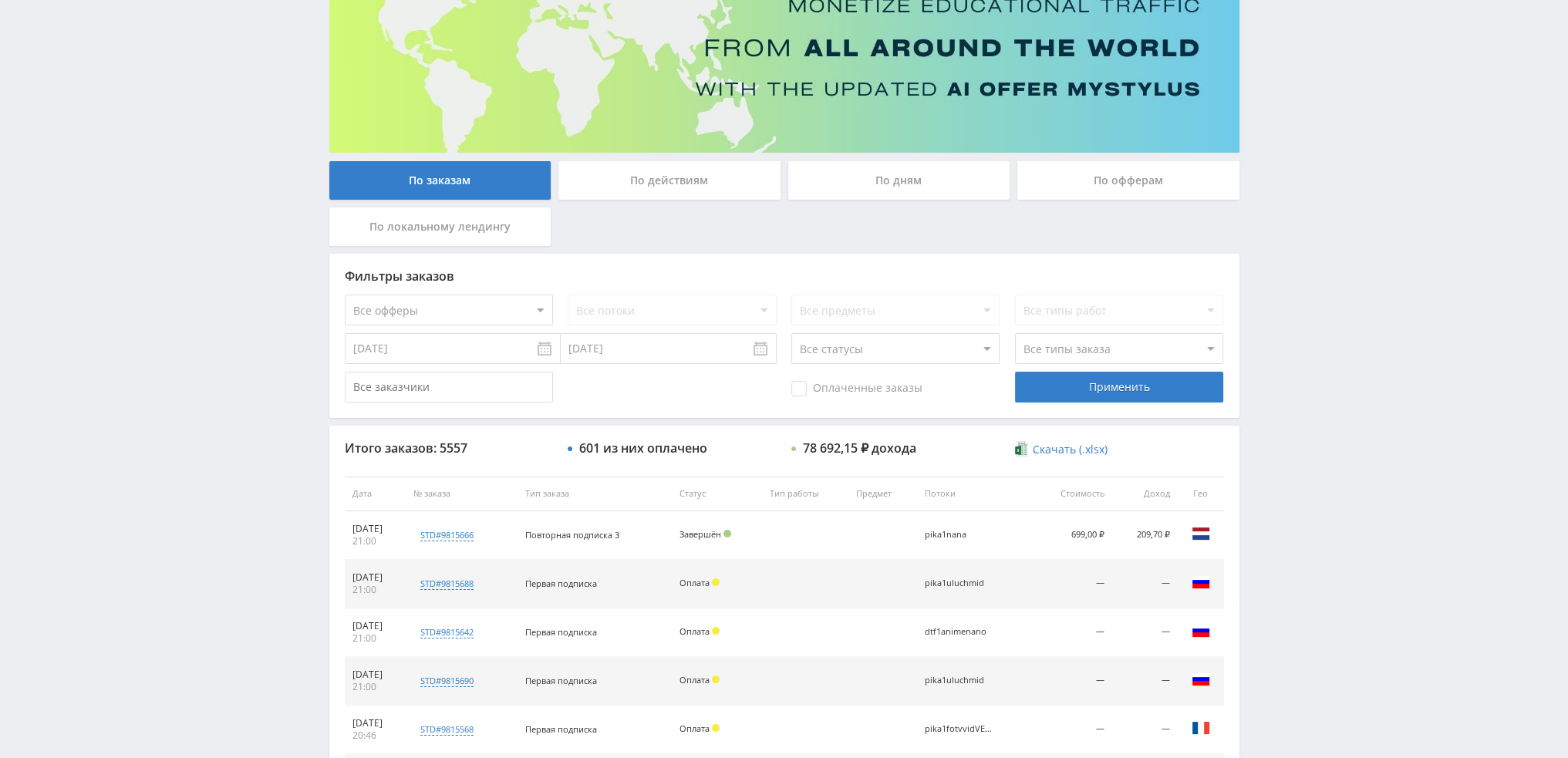
click at [894, 174] on div "По дням" at bounding box center [899, 180] width 222 height 38
click at [0, 0] on input "По дням" at bounding box center [0, 0] width 0 height 0
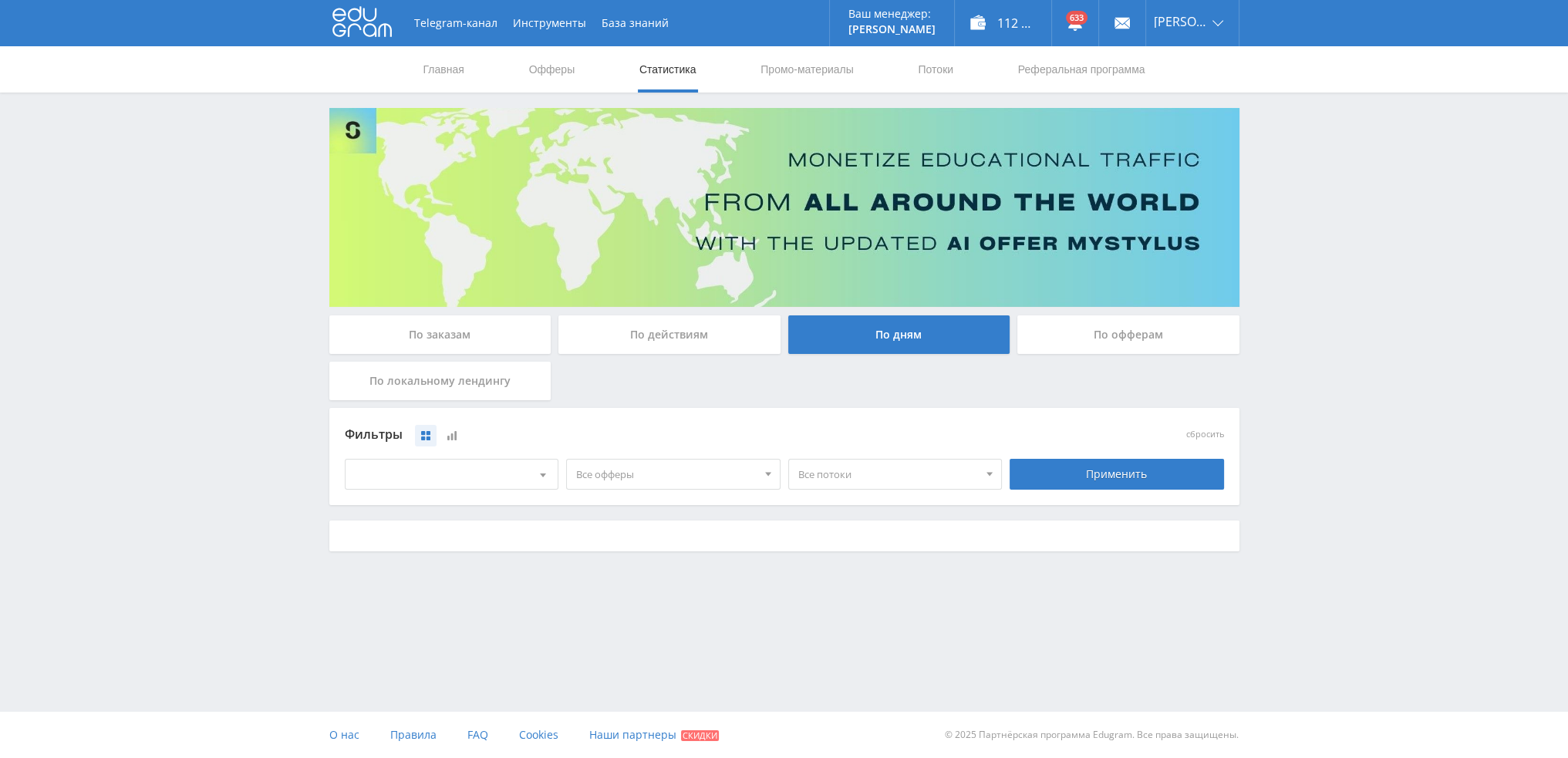
scroll to position [0, 0]
